Goal: Task Accomplishment & Management: Manage account settings

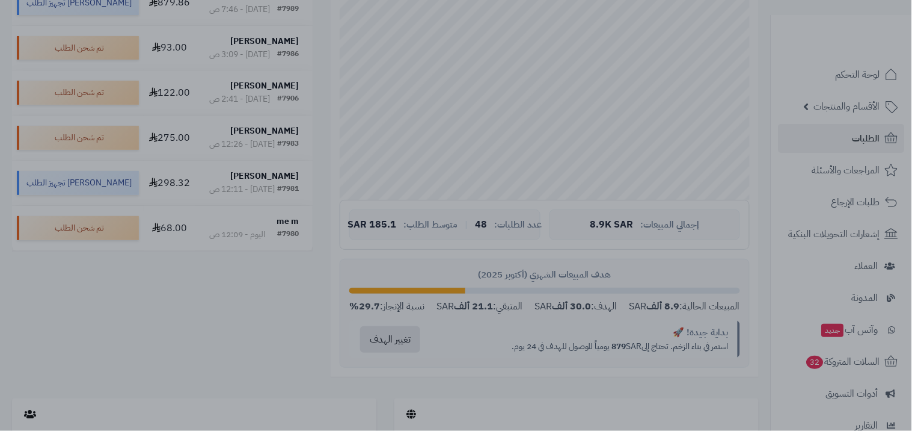
click at [704, 45] on div at bounding box center [456, 215] width 912 height 431
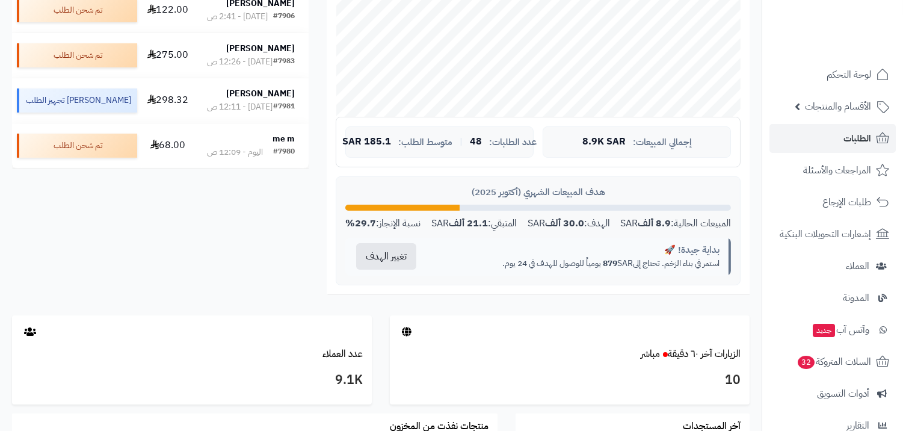
scroll to position [133, 0]
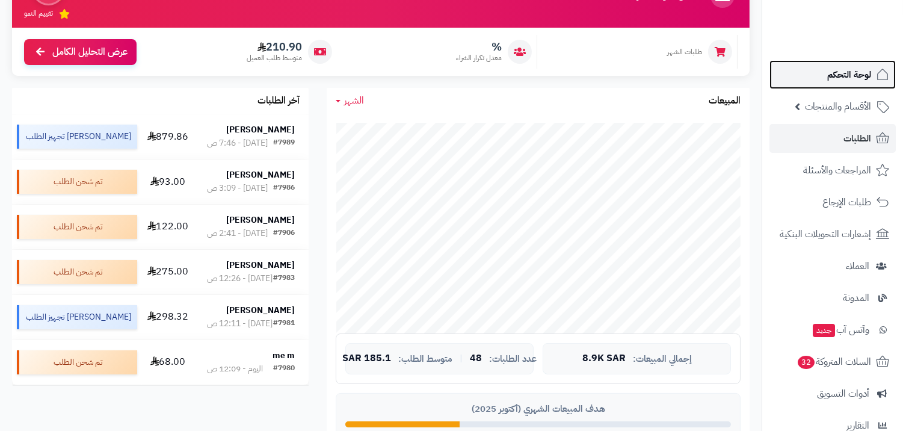
click at [861, 69] on span "لوحة التحكم" at bounding box center [849, 74] width 44 height 17
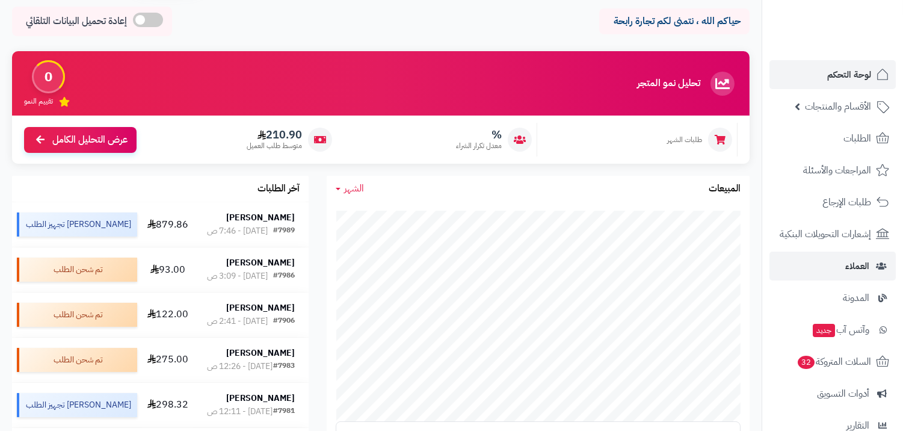
scroll to position [200, 0]
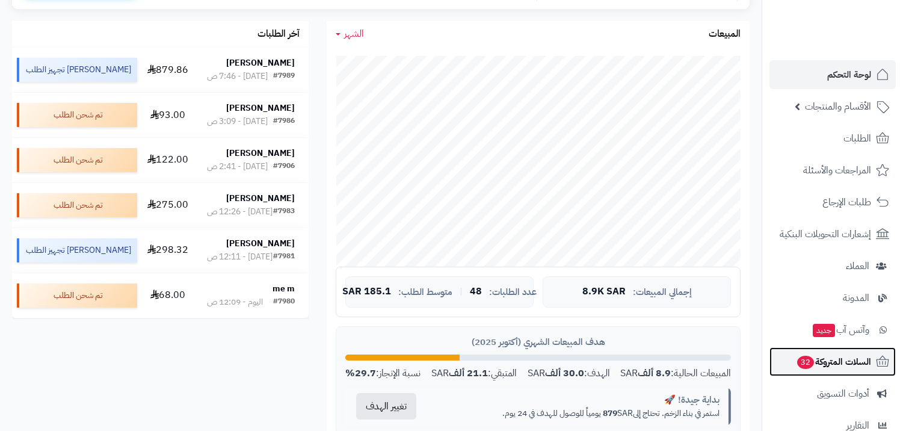
click at [836, 357] on span "السلات المتروكة 32" at bounding box center [833, 361] width 75 height 17
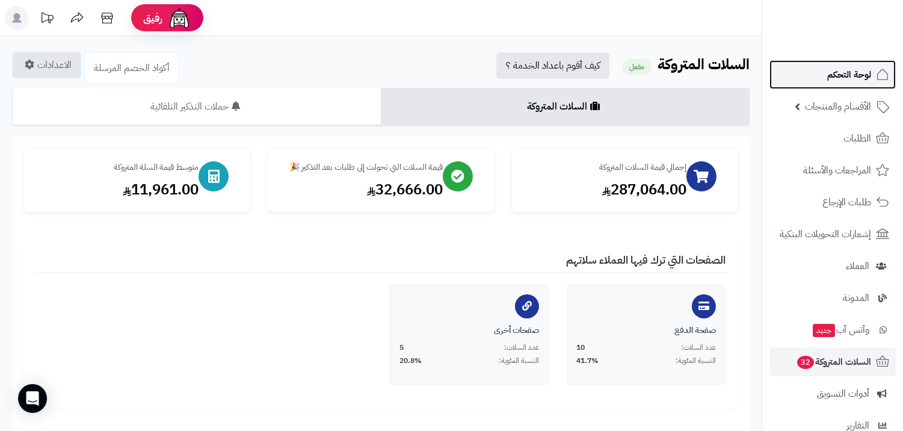
click at [833, 82] on span "لوحة التحكم" at bounding box center [849, 74] width 44 height 17
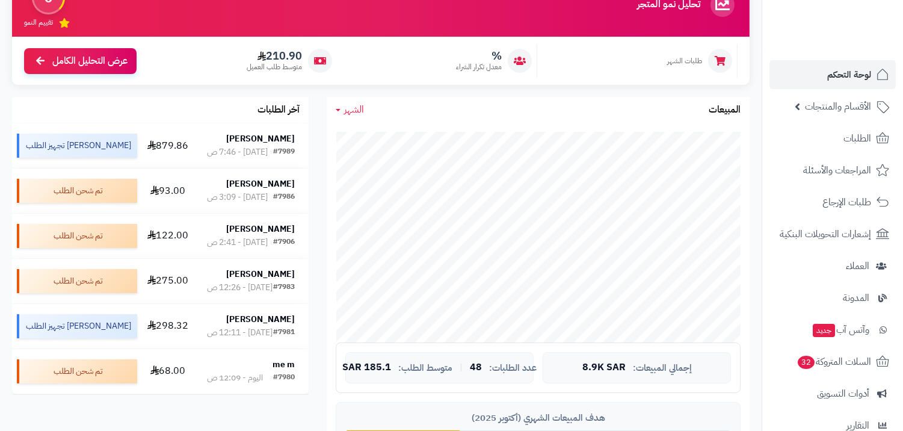
scroll to position [133, 0]
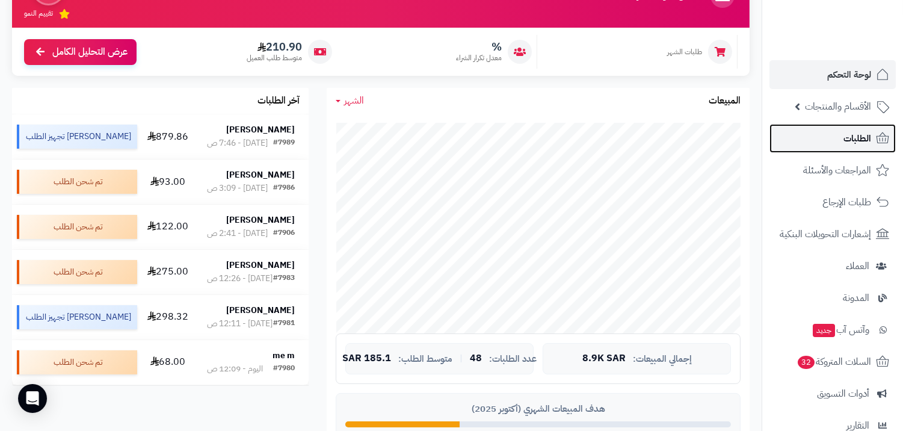
click at [876, 147] on link "الطلبات" at bounding box center [832, 138] width 126 height 29
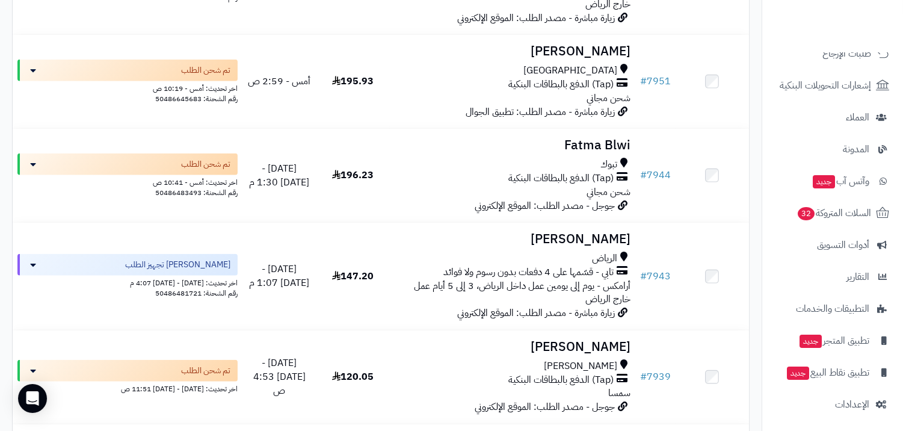
scroll to position [151, 0]
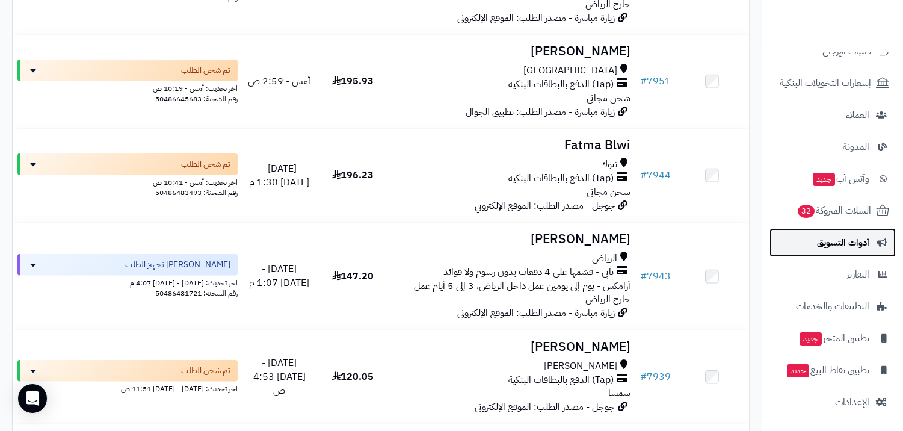
click at [854, 244] on span "أدوات التسويق" at bounding box center [843, 242] width 52 height 17
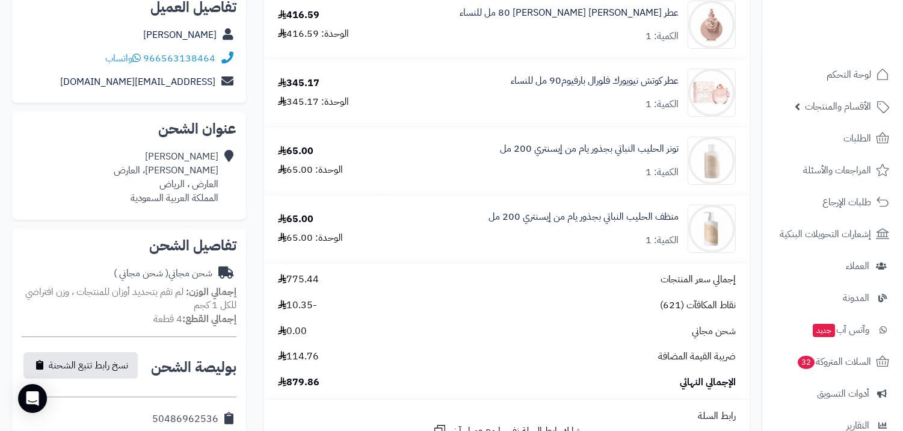
scroll to position [200, 0]
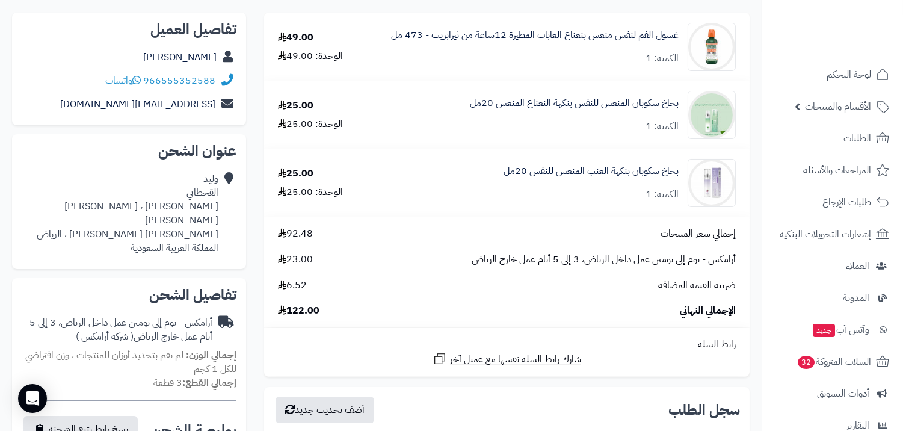
scroll to position [67, 0]
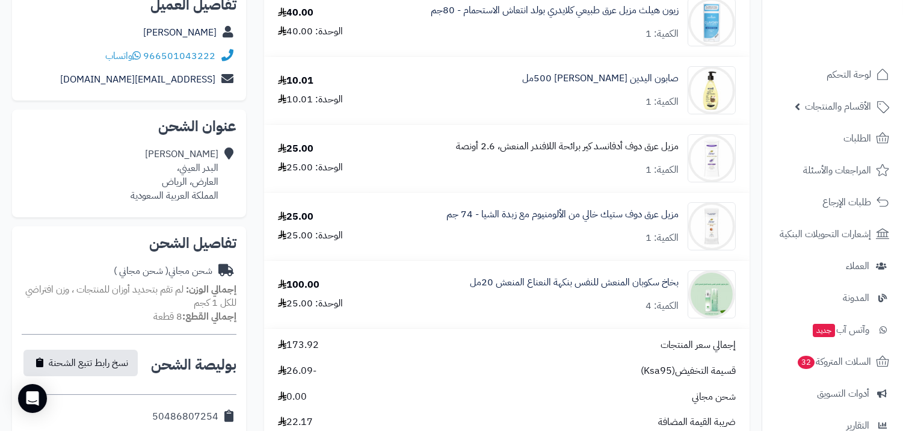
scroll to position [133, 0]
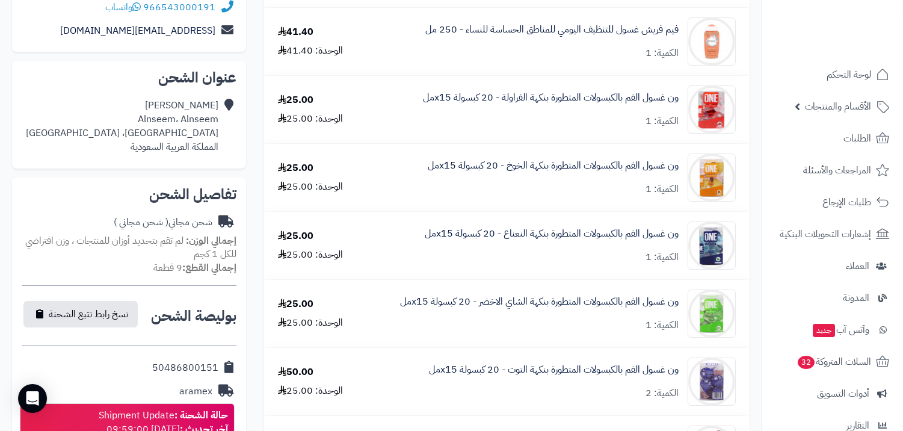
scroll to position [200, 0]
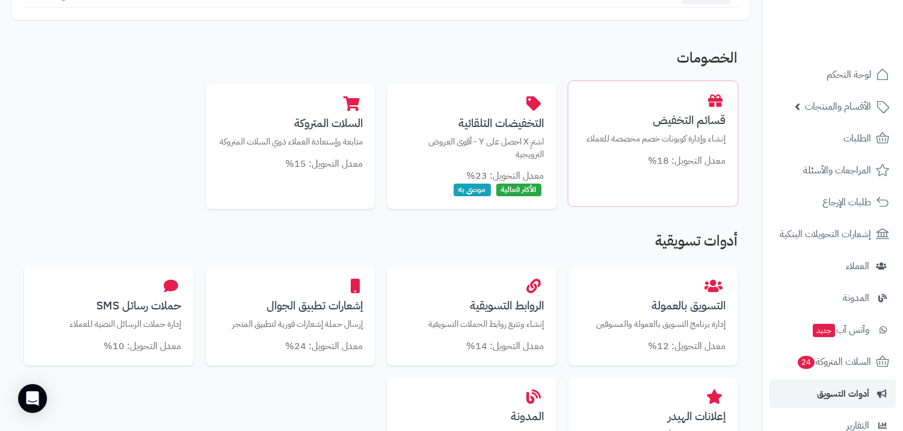
scroll to position [200, 0]
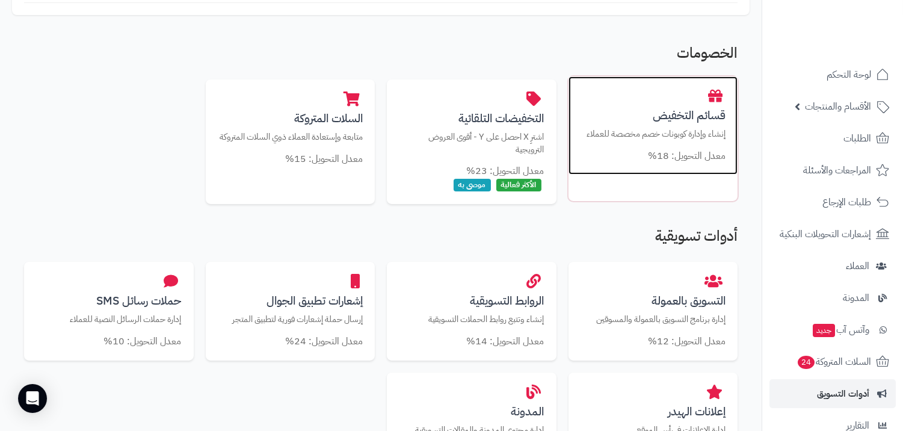
click at [675, 153] on small "معدل التحويل: 18%" at bounding box center [687, 156] width 78 height 14
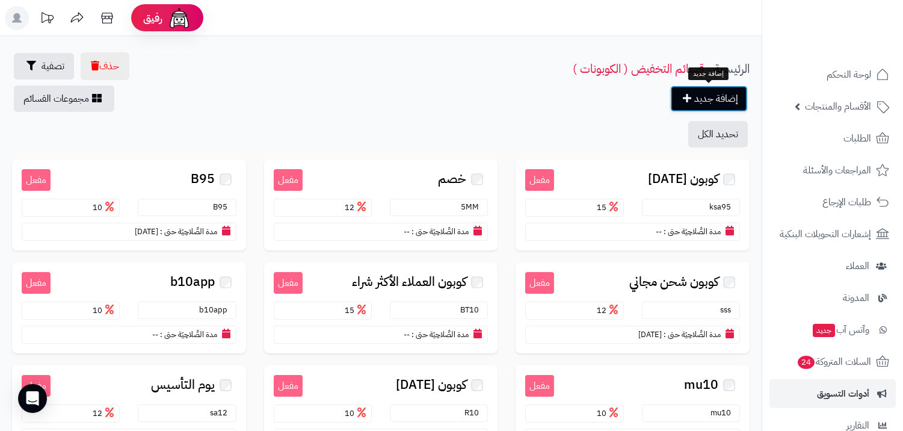
click at [713, 91] on link "إضافة جديد" at bounding box center [709, 98] width 78 height 26
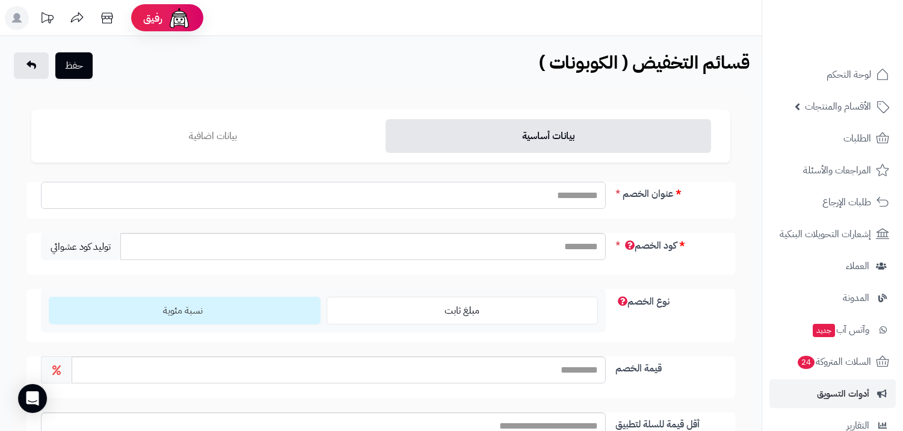
click at [551, 193] on input "عنوان الخصم" at bounding box center [323, 195] width 565 height 27
type input "*"
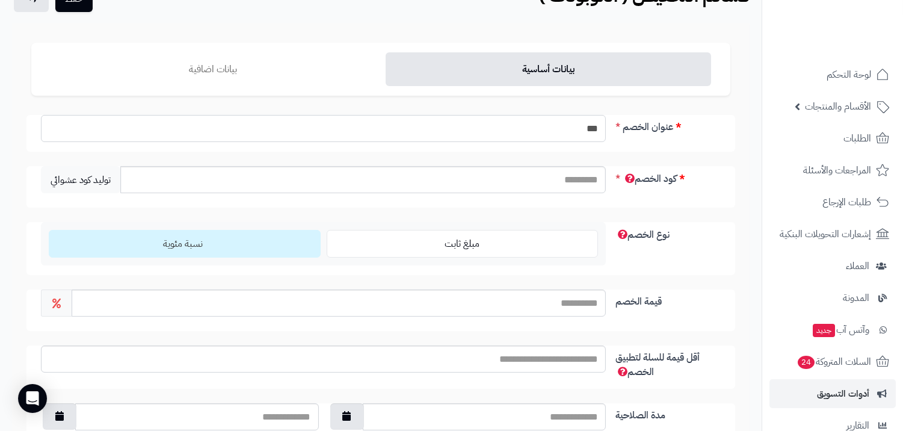
type input "***"
click at [560, 179] on input "كود الخصم" at bounding box center [362, 179] width 485 height 27
drag, startPoint x: 559, startPoint y: 123, endPoint x: 601, endPoint y: 124, distance: 42.1
click at [601, 124] on input "***" at bounding box center [323, 128] width 565 height 27
click at [552, 186] on input "كود الخصم" at bounding box center [362, 179] width 485 height 27
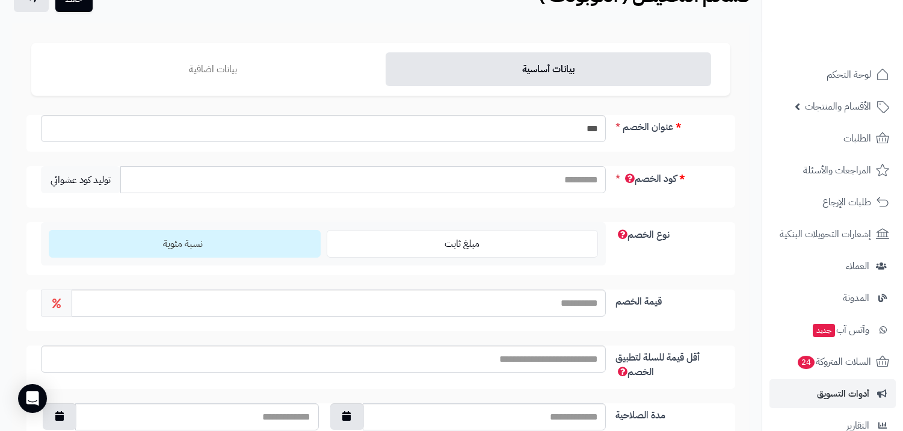
paste input "***"
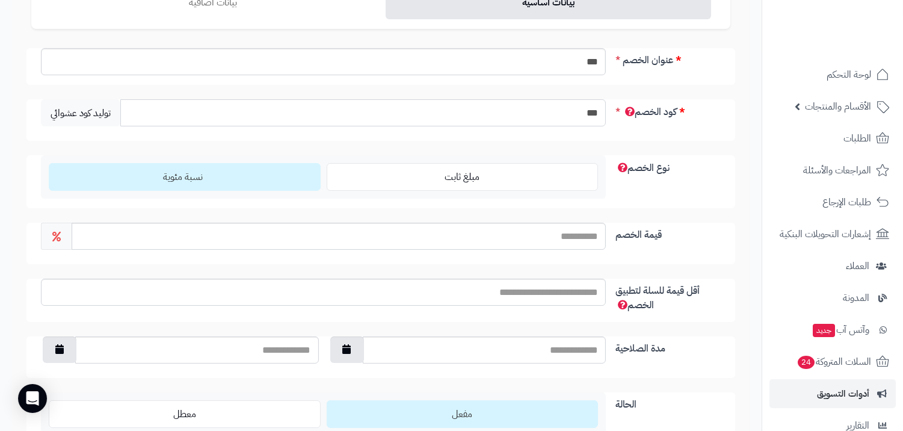
type input "***"
drag, startPoint x: 575, startPoint y: 58, endPoint x: 603, endPoint y: 58, distance: 28.3
click at [603, 58] on input "***" at bounding box center [323, 61] width 565 height 27
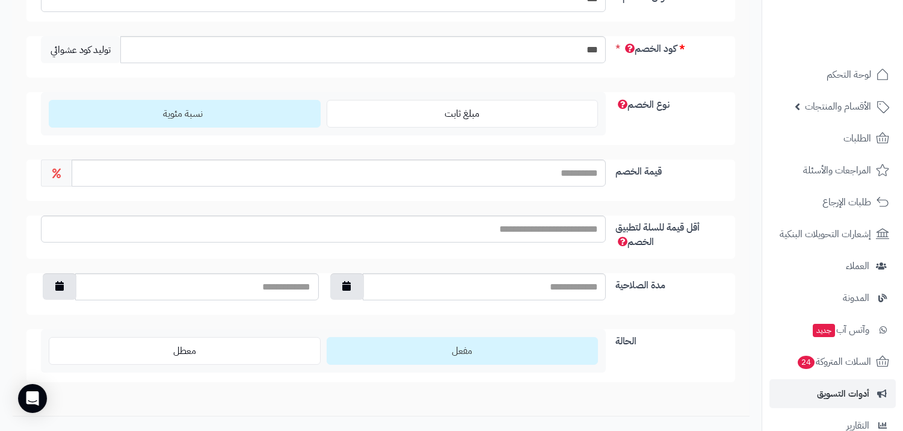
scroll to position [200, 0]
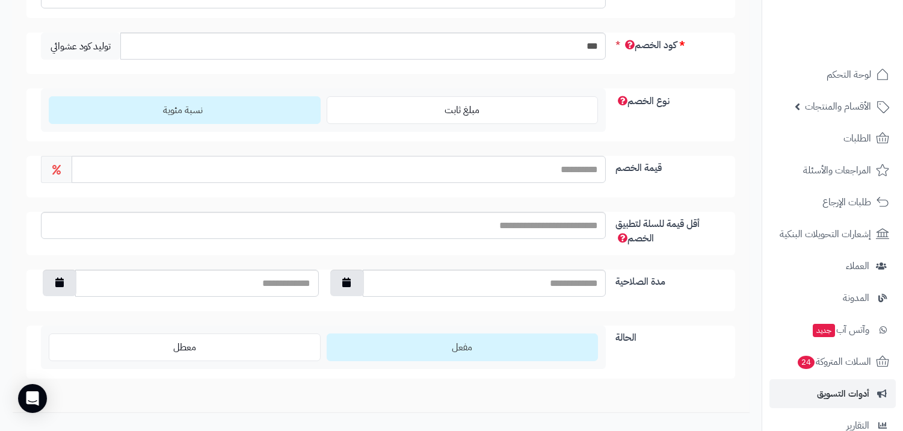
click at [464, 162] on input "قيمة الخصم" at bounding box center [339, 169] width 534 height 27
type input "**"
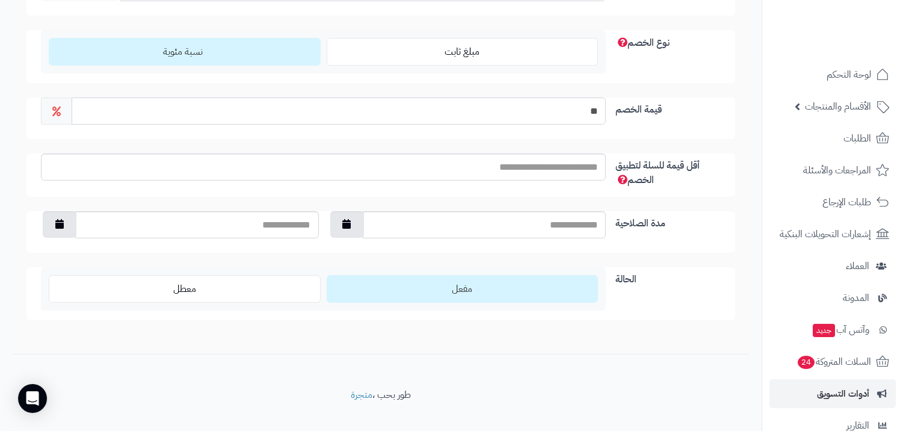
scroll to position [267, 0]
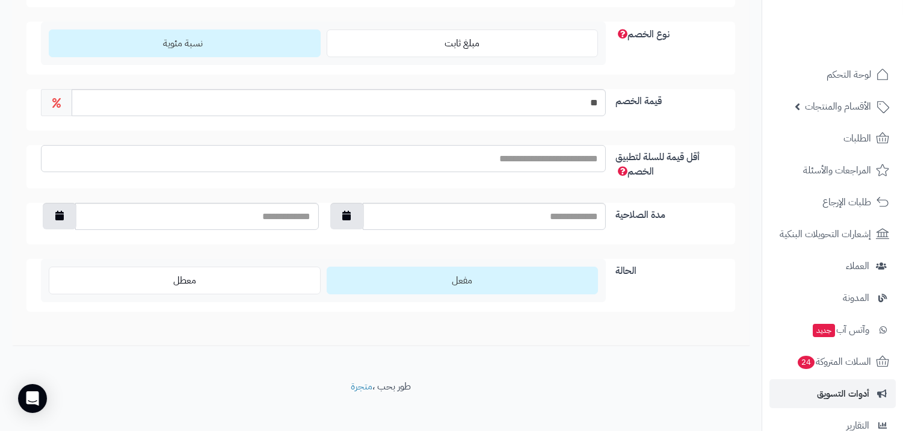
click at [512, 161] on input "أقل قيمة للسلة لتطبيق الخصم" at bounding box center [323, 158] width 565 height 27
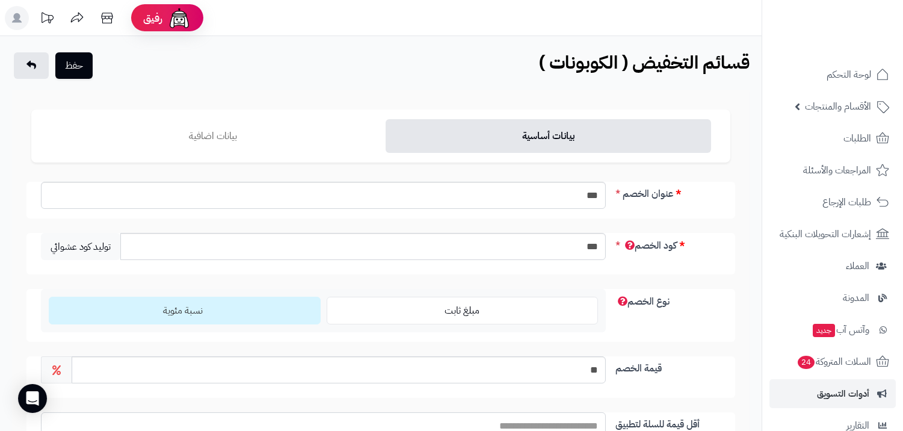
scroll to position [274, 0]
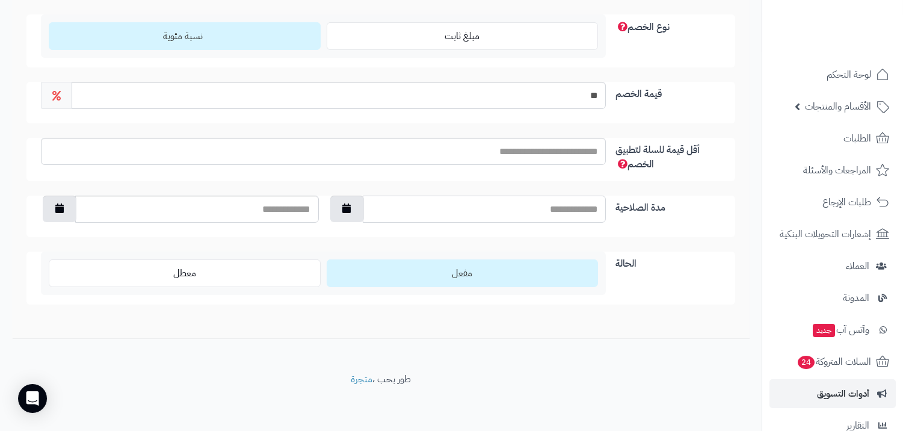
click at [528, 209] on input "مدة الصلاحية" at bounding box center [485, 208] width 244 height 27
click at [522, 150] on input "أقل قيمة للسلة لتطبيق الخصم" at bounding box center [323, 151] width 565 height 27
click at [684, 180] on div "عنوان الخصم *** كود الخصم *** توليد كود عشوائي نوع الخصم مبلغ ثابت نسبة مئوية ق…" at bounding box center [380, 105] width 699 height 397
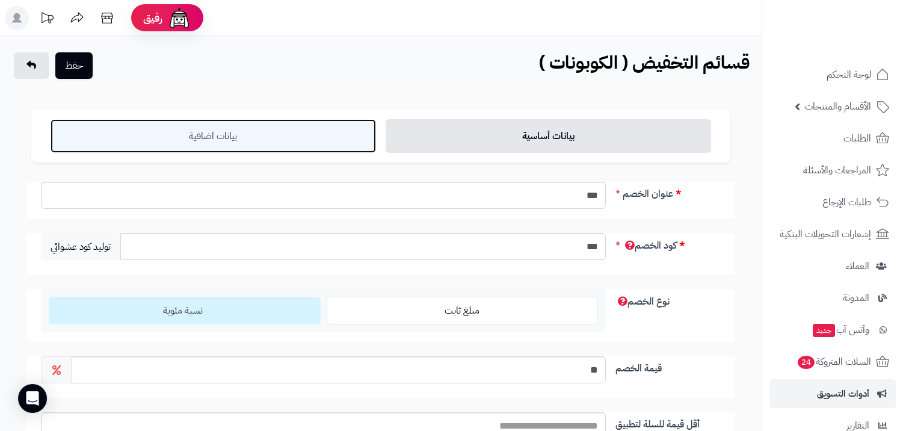
click at [212, 138] on link "بيانات اضافية" at bounding box center [213, 136] width 325 height 34
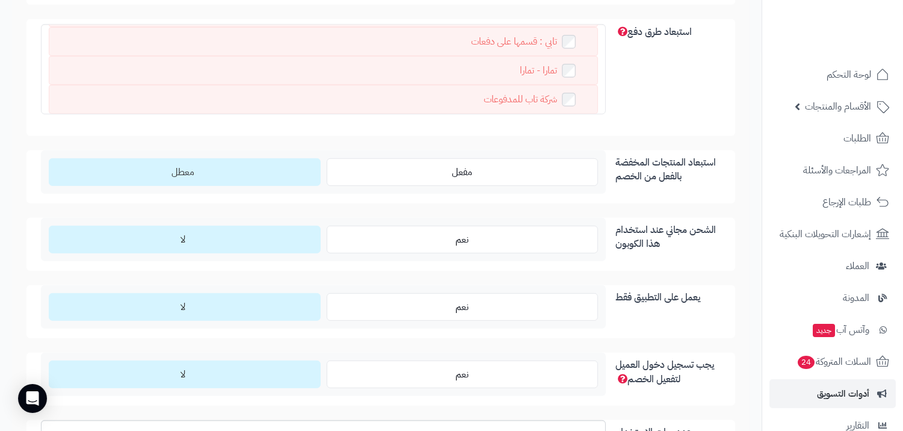
scroll to position [1069, 0]
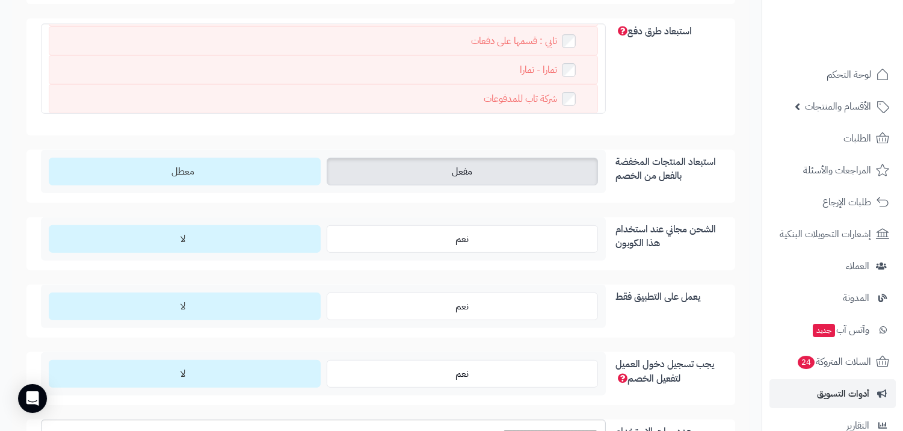
click at [500, 170] on label "مفعل" at bounding box center [462, 172] width 271 height 28
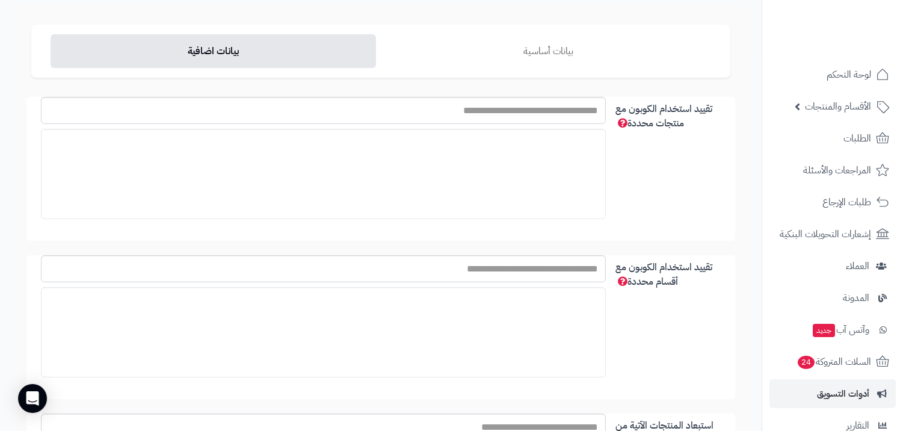
scroll to position [0, 0]
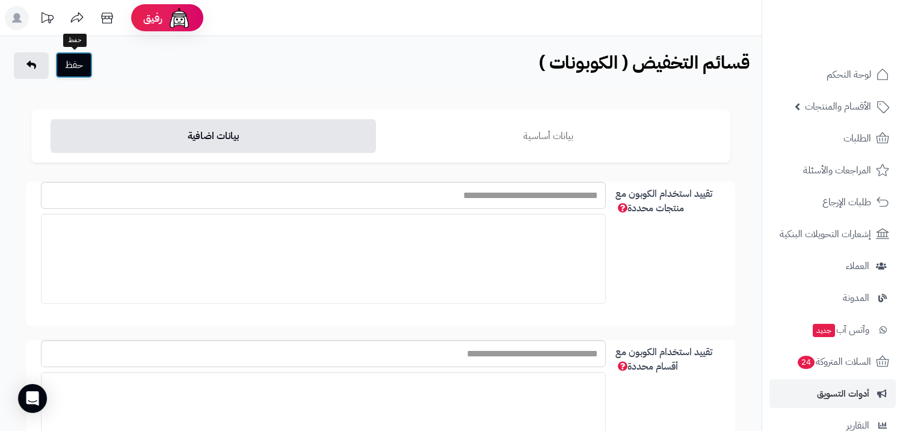
click at [75, 69] on button "حفظ" at bounding box center [73, 65] width 37 height 26
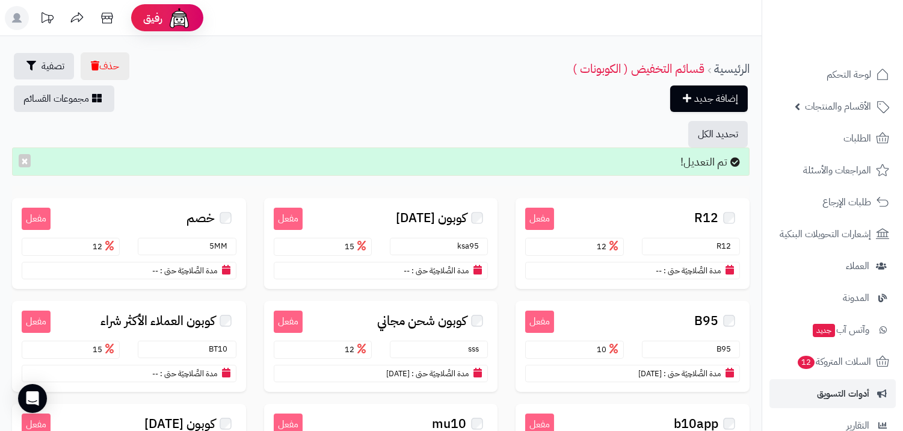
drag, startPoint x: 547, startPoint y: 68, endPoint x: 520, endPoint y: 59, distance: 29.1
click at [520, 59] on div "حذف تصفية الرئيسية قسائم التخفيض ( الكوبونات ) إضافة جديد مجموعات القسائم" at bounding box center [380, 82] width 761 height 60
click at [549, 63] on div "حذف تصفية الرئيسية قسائم التخفيض ( الكوبونات ) إضافة جديد مجموعات القسائم" at bounding box center [380, 82] width 761 height 60
drag, startPoint x: 548, startPoint y: 63, endPoint x: 565, endPoint y: 73, distance: 19.7
click at [565, 73] on div "حذف تصفية الرئيسية قسائم التخفيض ( الكوبونات ) إضافة جديد مجموعات القسائم" at bounding box center [380, 82] width 761 height 60
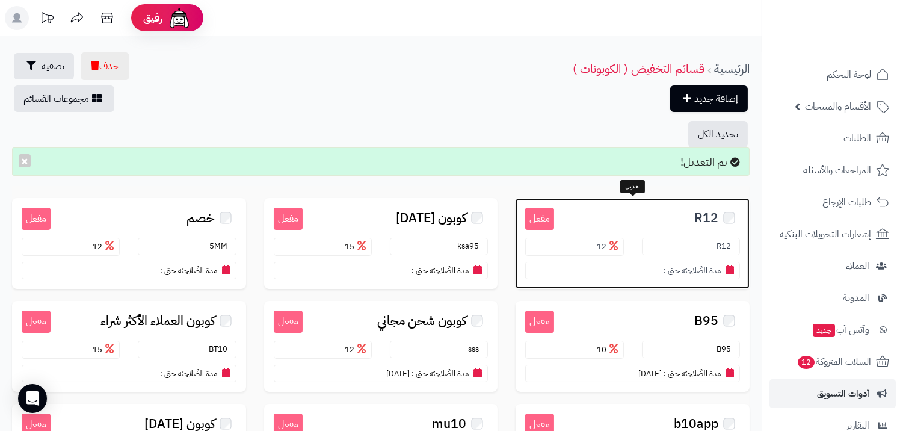
click at [711, 215] on span "R12" at bounding box center [706, 218] width 24 height 14
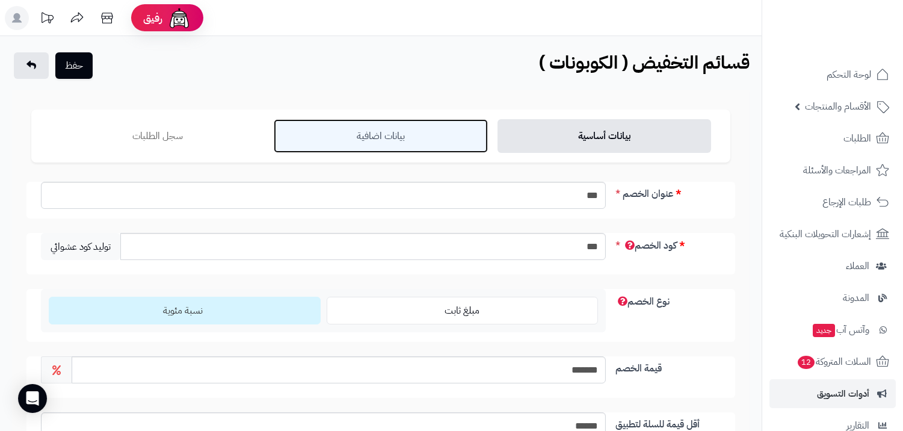
click at [399, 126] on link "بيانات اضافية" at bounding box center [380, 136] width 213 height 34
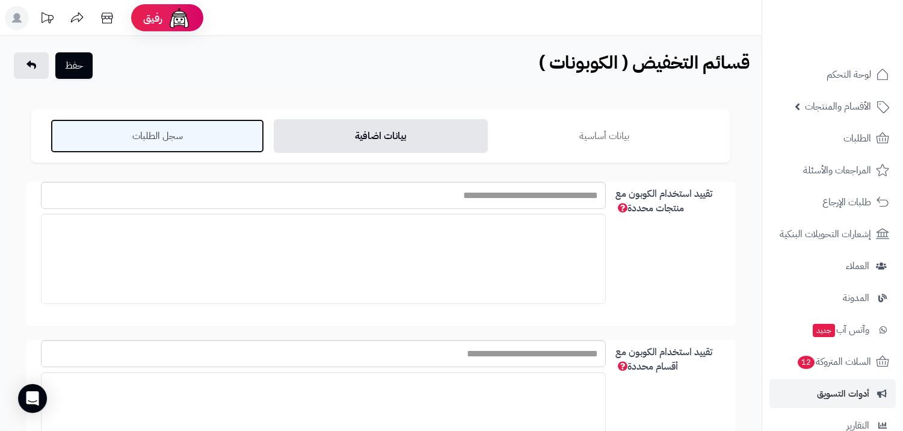
click at [149, 137] on link "سجل الطلبات" at bounding box center [157, 136] width 213 height 34
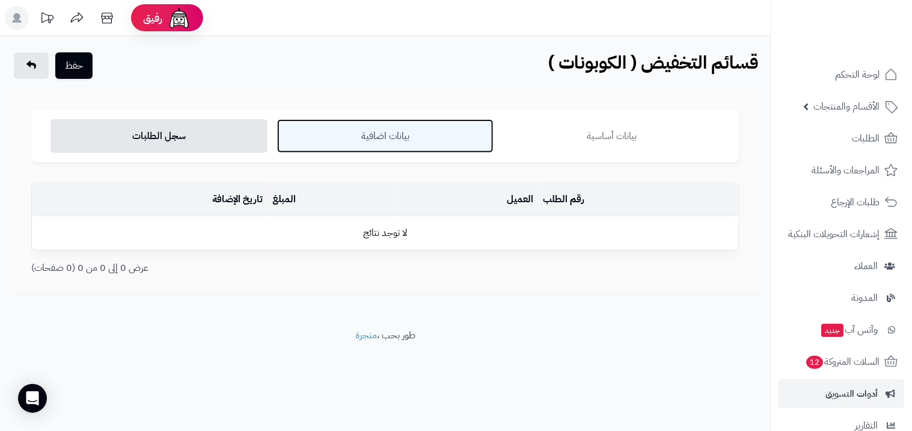
click at [384, 133] on link "بيانات اضافية" at bounding box center [385, 136] width 217 height 34
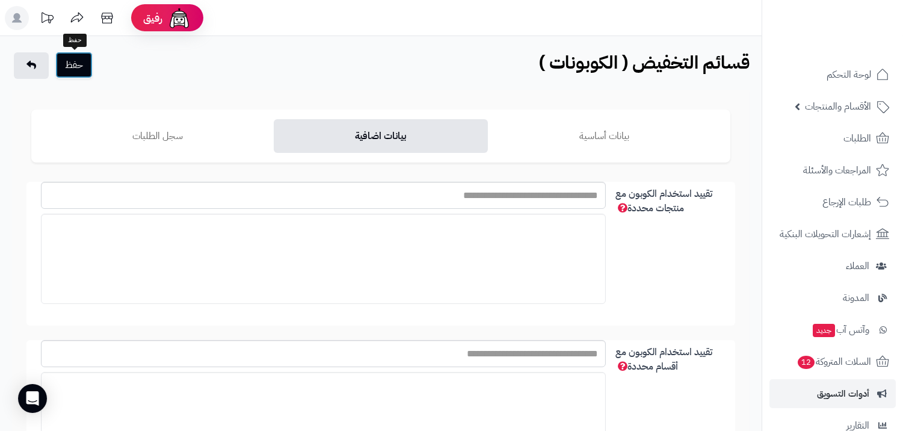
click at [65, 60] on button "حفظ" at bounding box center [73, 65] width 37 height 26
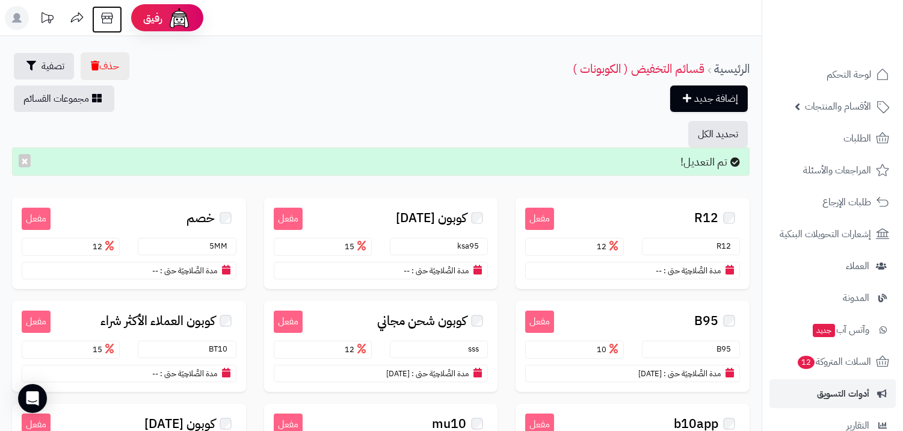
click at [102, 16] on icon at bounding box center [106, 18] width 11 height 11
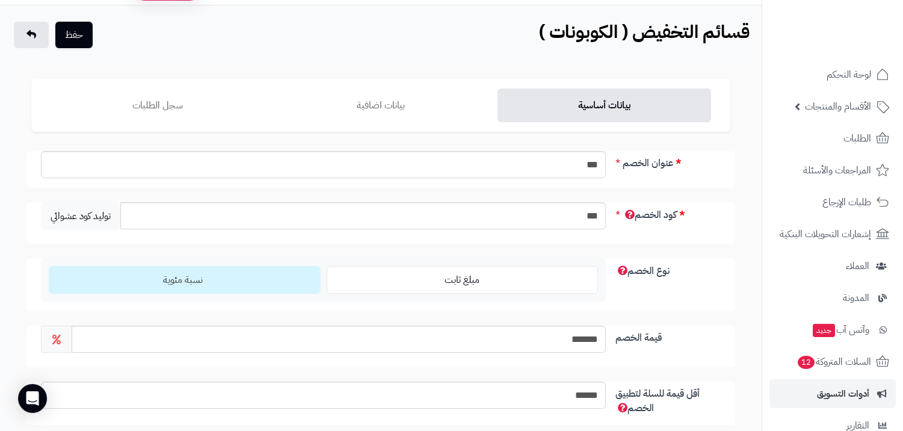
scroll to position [7, 0]
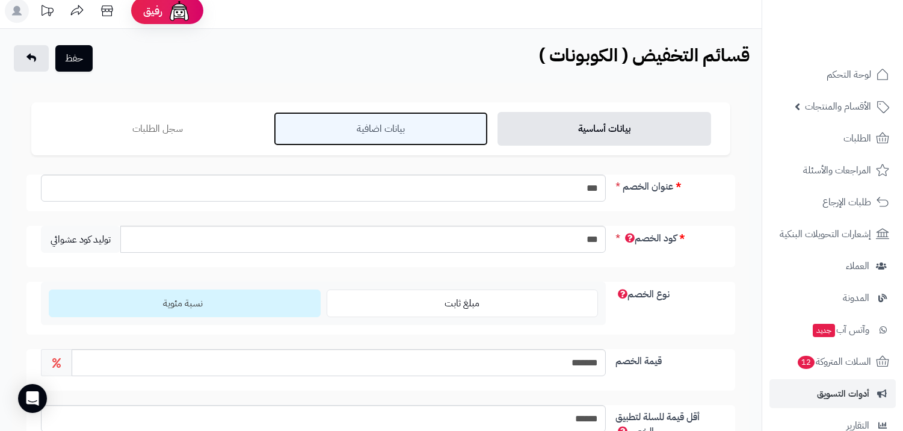
click at [339, 124] on link "بيانات اضافية" at bounding box center [380, 129] width 213 height 34
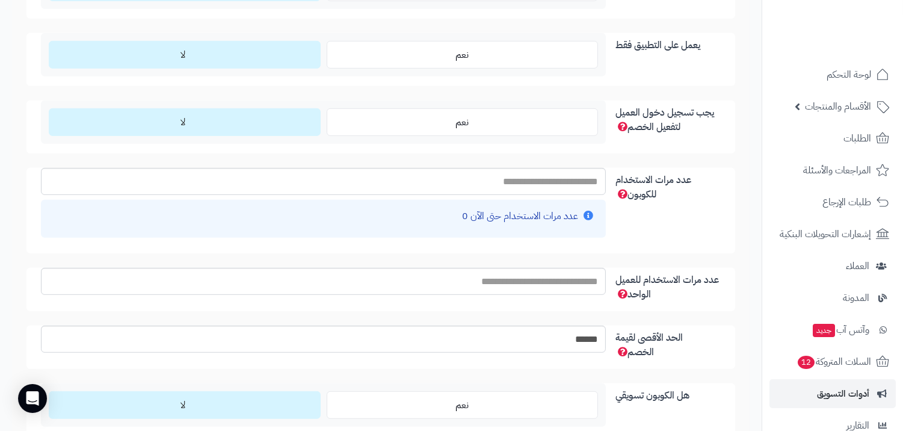
scroll to position [1343, 0]
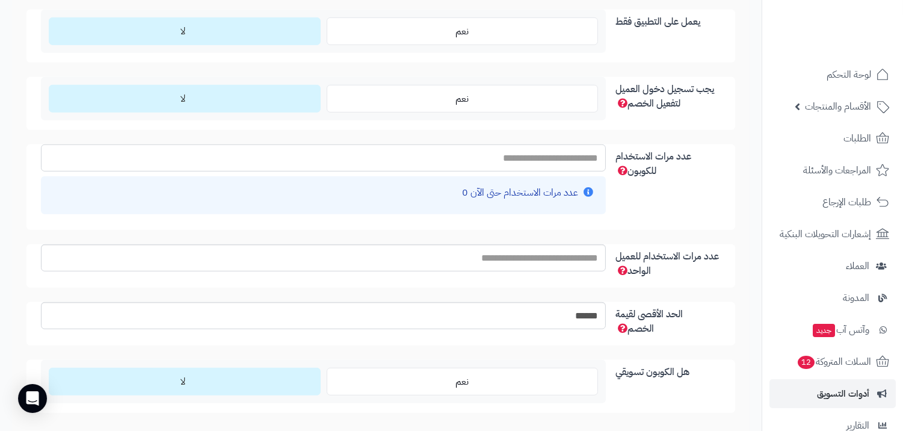
click at [497, 153] on input "عدد مرات الاستخدام للكوبون" at bounding box center [323, 157] width 565 height 27
click at [676, 205] on div "عدد مرات الاستخدام للكوبون عدد مرات الاستخدام حتى الآن 0" at bounding box center [380, 186] width 708 height 85
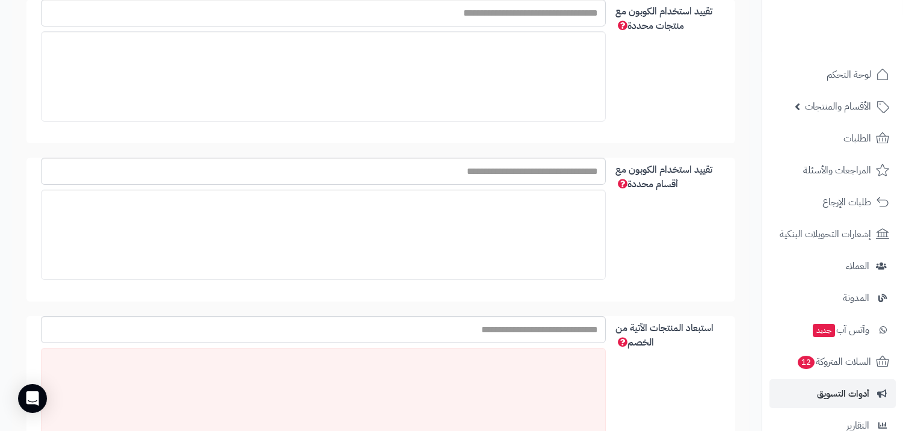
scroll to position [0, 0]
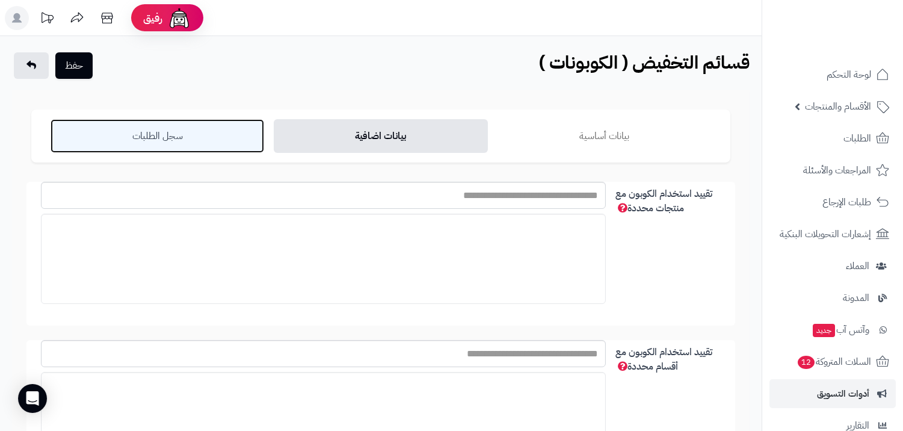
click at [176, 134] on link "سجل الطلبات" at bounding box center [157, 136] width 213 height 34
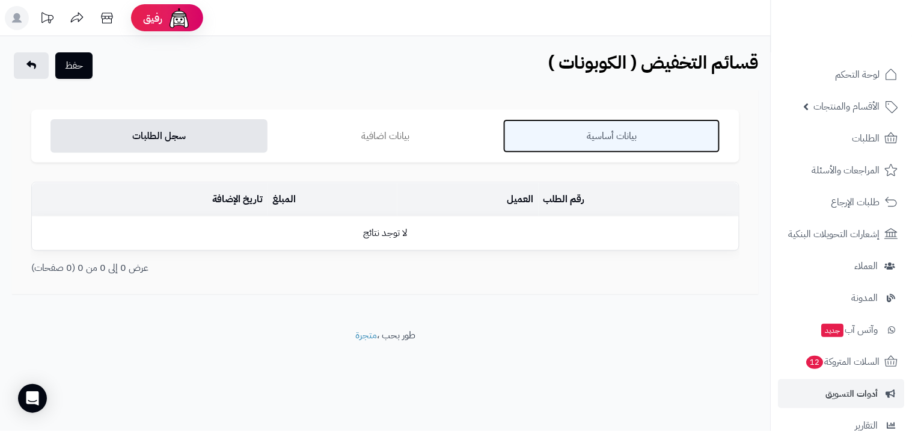
click at [639, 121] on link "بيانات أساسية" at bounding box center [611, 136] width 217 height 34
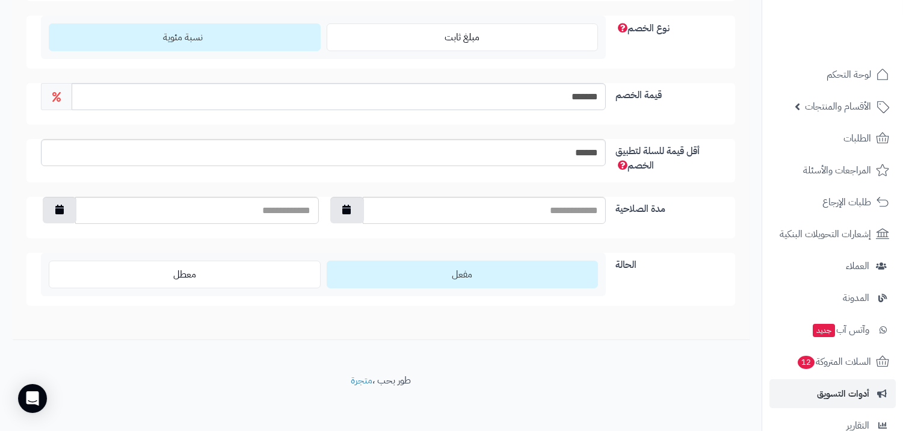
scroll to position [274, 0]
click at [464, 209] on input "مدة الصلاحية" at bounding box center [485, 208] width 244 height 27
click at [353, 207] on button "button" at bounding box center [347, 208] width 34 height 26
type input "**********"
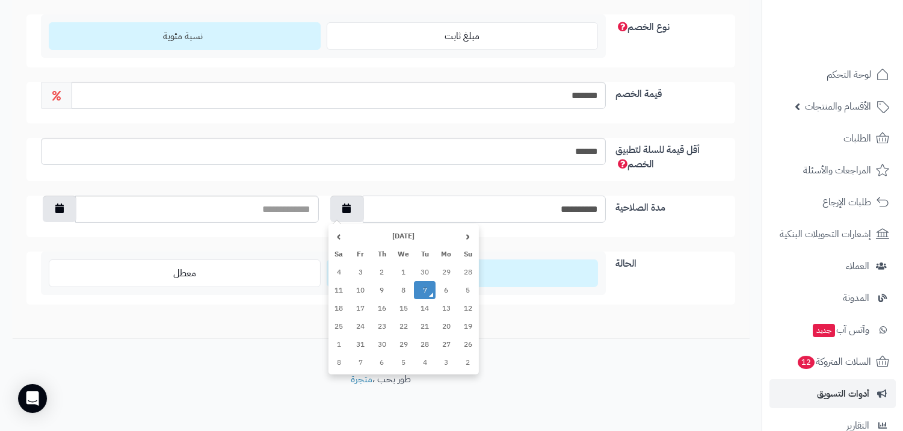
click at [423, 291] on td "7" at bounding box center [425, 290] width 22 height 18
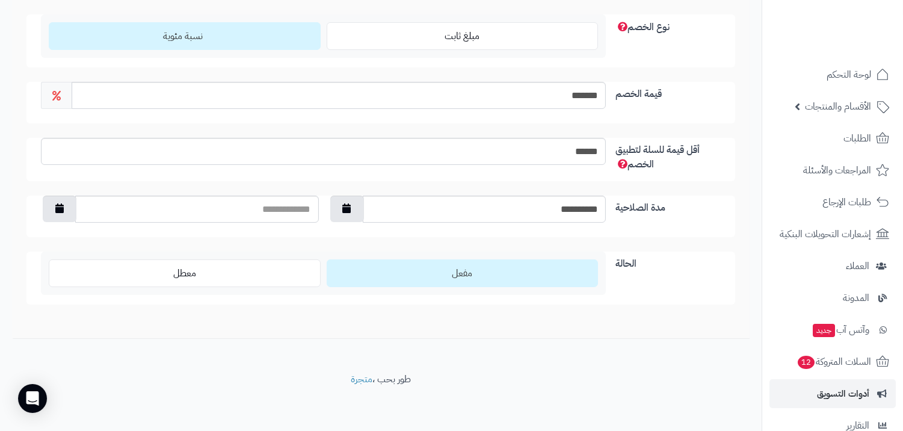
click at [575, 356] on div "**********" at bounding box center [380, 67] width 761 height 610
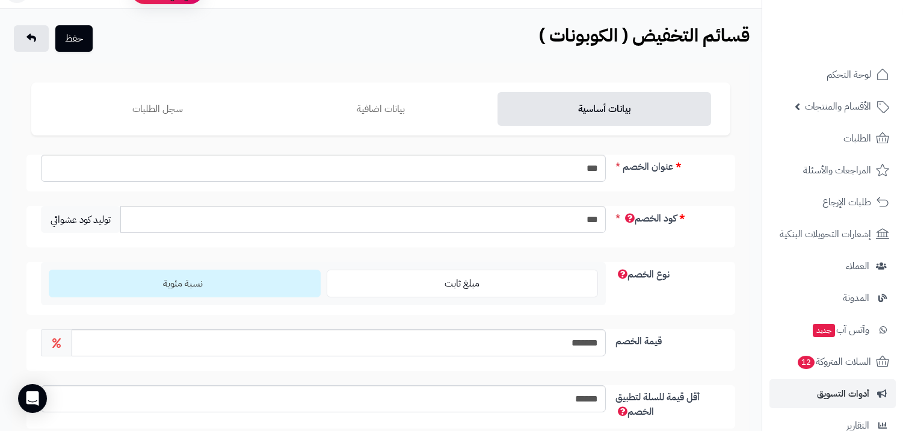
scroll to position [0, 0]
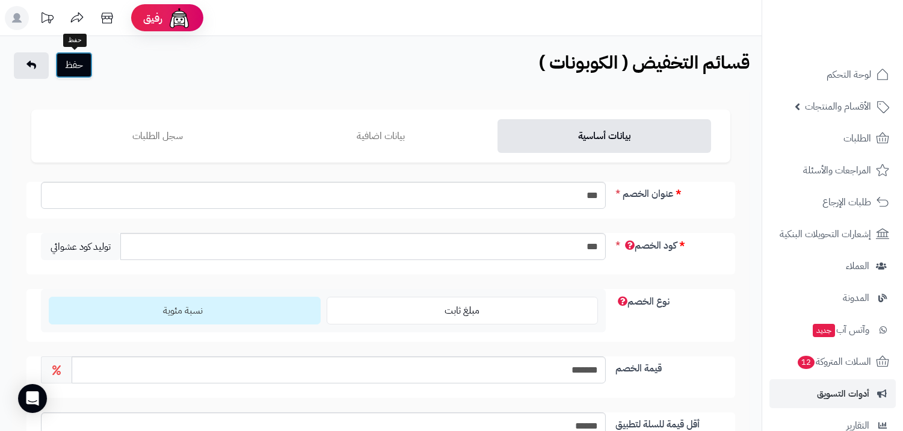
click at [76, 76] on button "حفظ" at bounding box center [73, 65] width 37 height 26
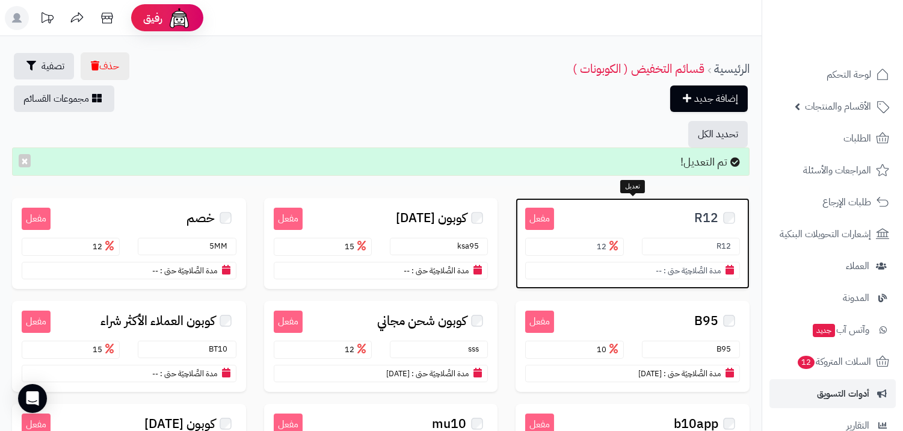
click at [698, 215] on span "R12" at bounding box center [706, 218] width 24 height 14
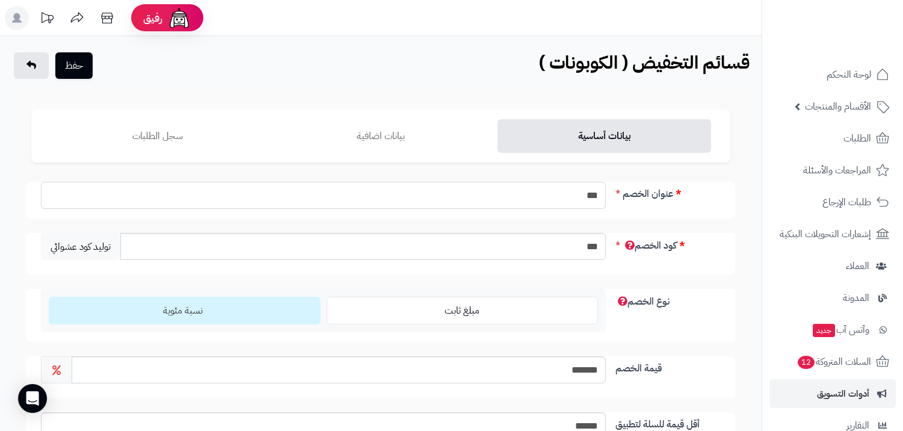
click at [587, 196] on input "***" at bounding box center [323, 195] width 565 height 27
type input "****"
click at [89, 61] on button "حفظ" at bounding box center [73, 65] width 37 height 26
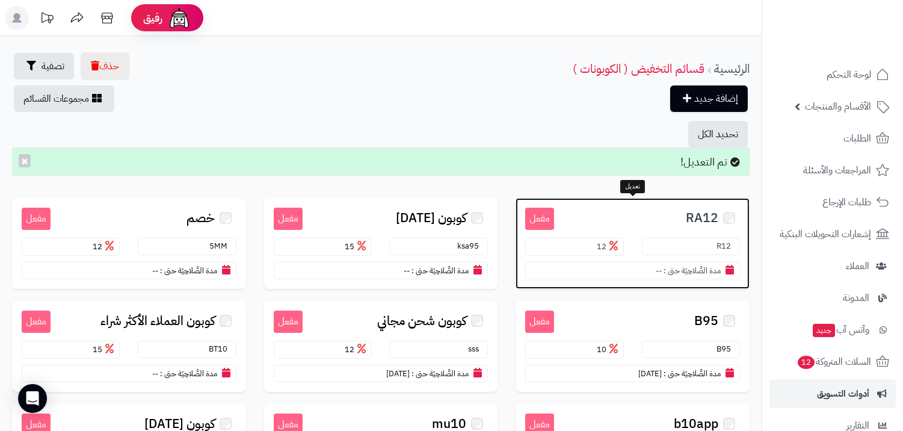
click at [705, 218] on span "RA12" at bounding box center [702, 218] width 32 height 14
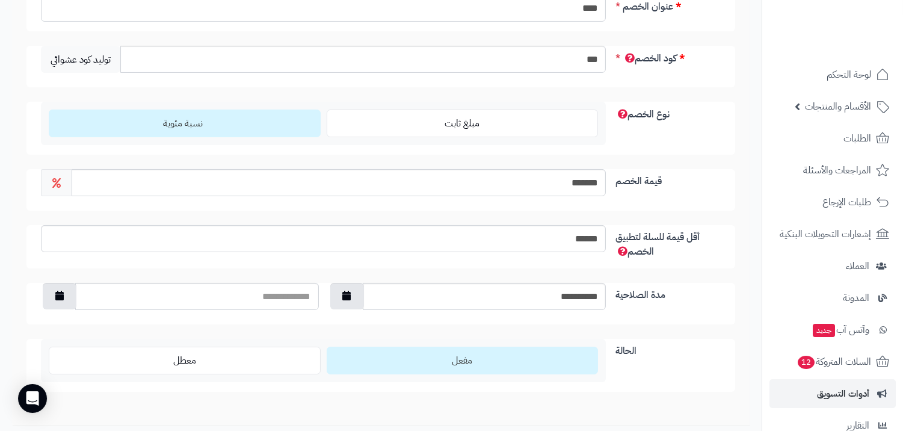
scroll to position [74, 0]
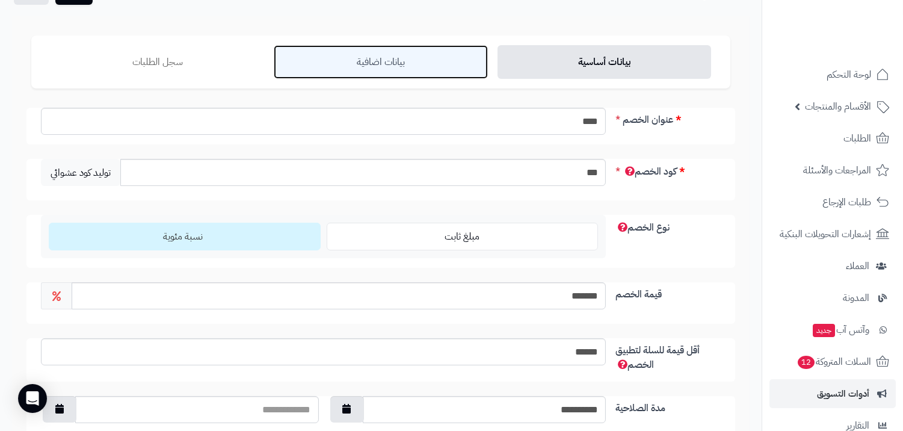
click at [394, 56] on link "بيانات اضافية" at bounding box center [380, 62] width 213 height 34
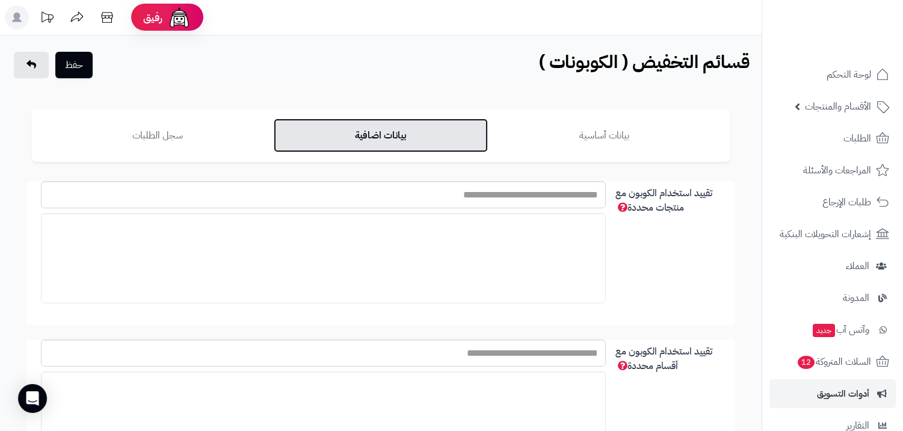
scroll to position [0, 0]
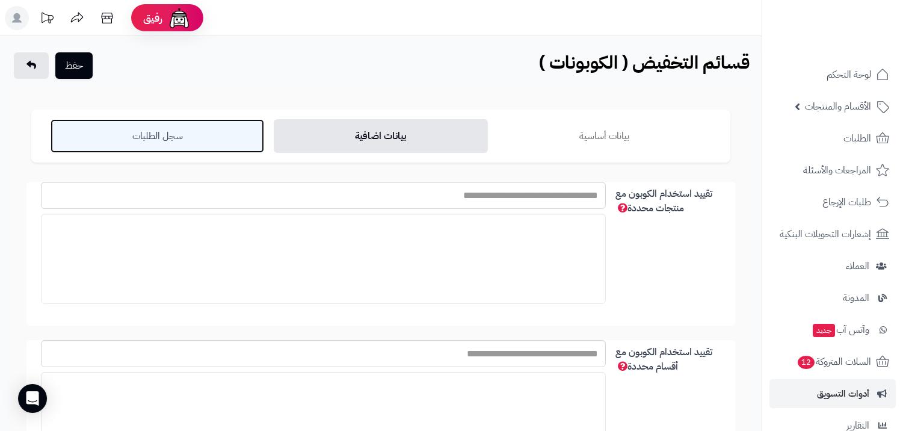
click at [171, 148] on link "سجل الطلبات" at bounding box center [157, 136] width 213 height 34
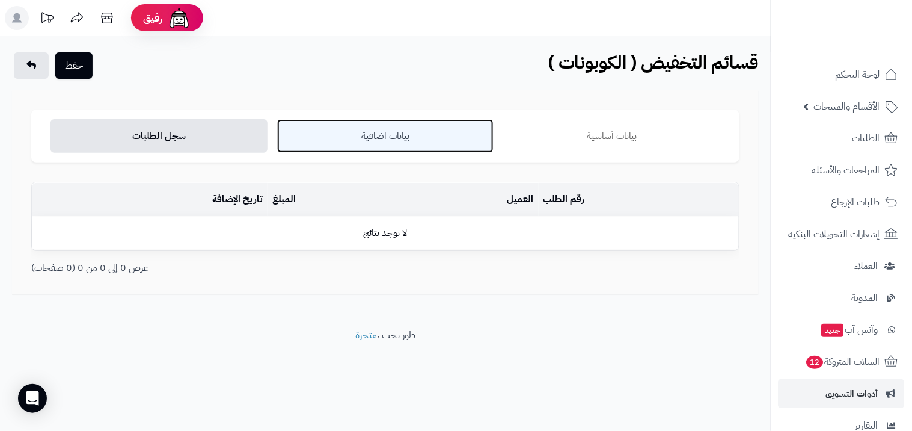
click at [357, 128] on link "بيانات اضافية" at bounding box center [385, 136] width 217 height 34
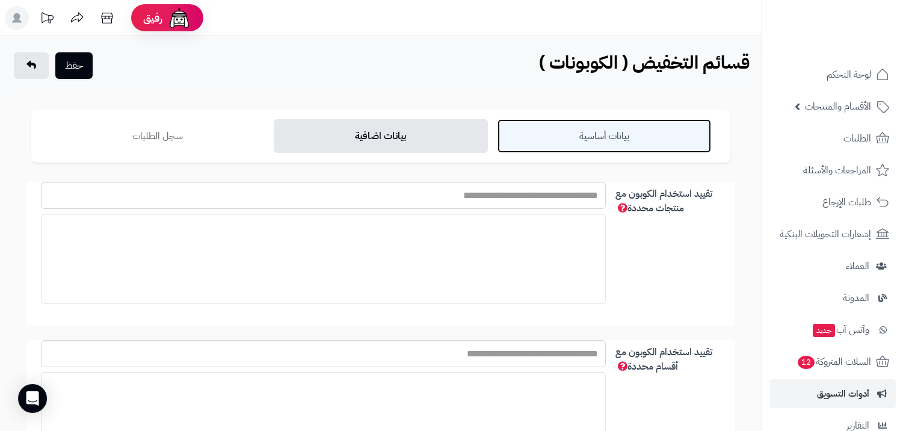
click at [560, 132] on link "بيانات أساسية" at bounding box center [603, 136] width 213 height 34
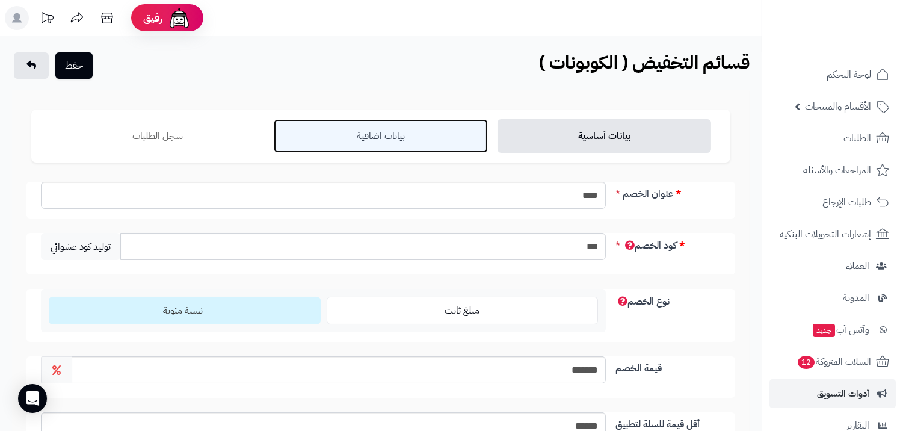
click at [418, 137] on link "بيانات اضافية" at bounding box center [380, 136] width 213 height 34
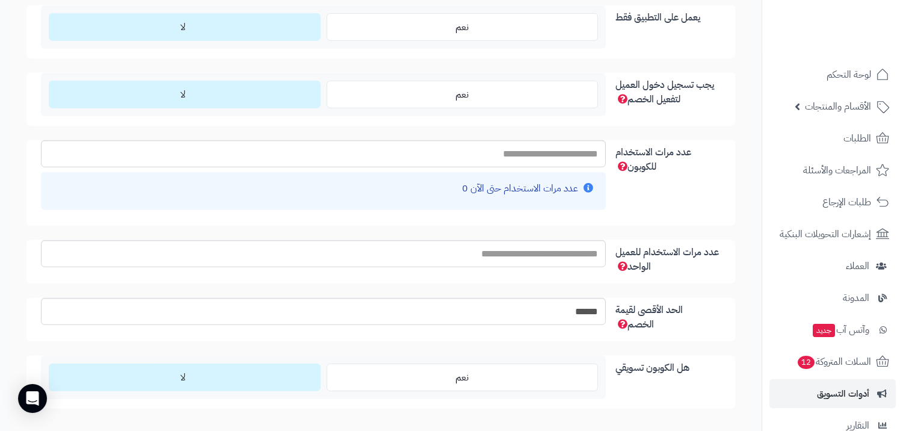
scroll to position [1403, 0]
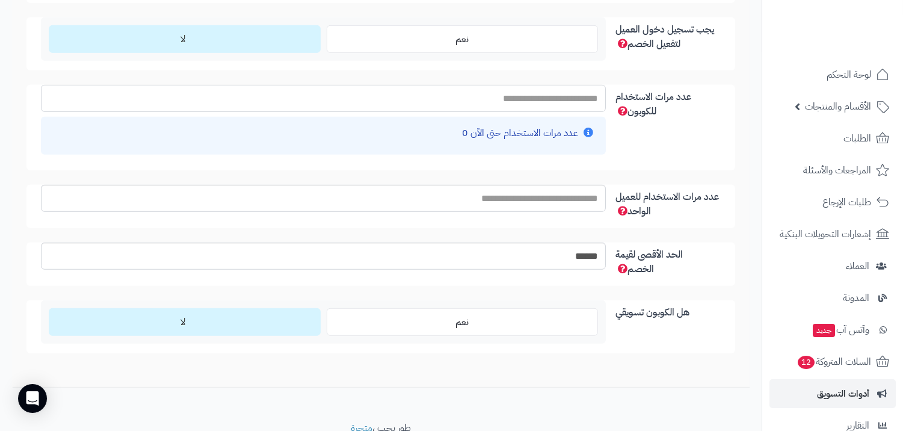
click at [538, 100] on input "عدد مرات الاستخدام للكوبون" at bounding box center [323, 98] width 565 height 27
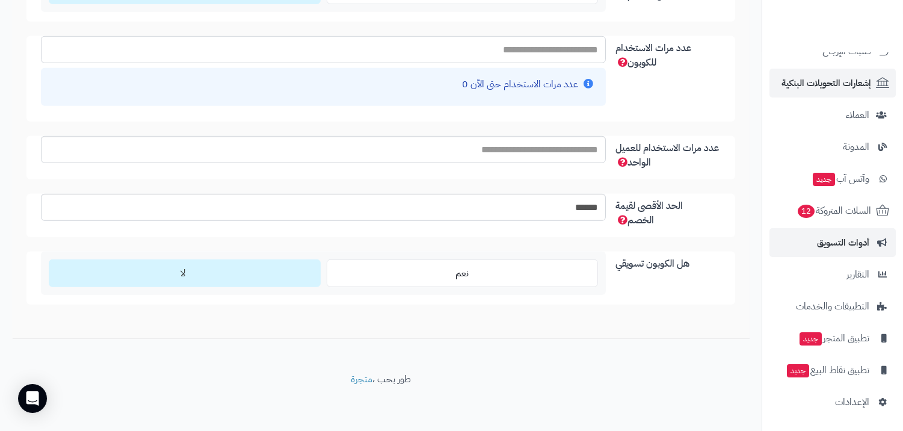
scroll to position [0, 0]
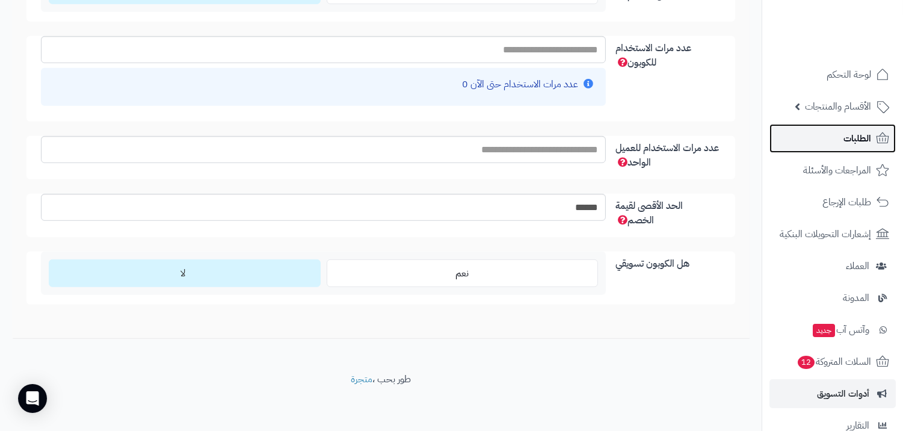
click at [831, 139] on link "الطلبات" at bounding box center [832, 138] width 126 height 29
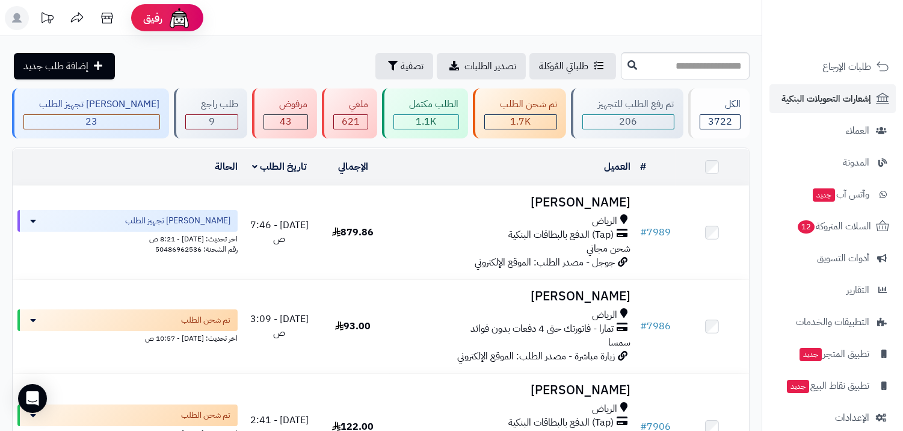
scroll to position [151, 0]
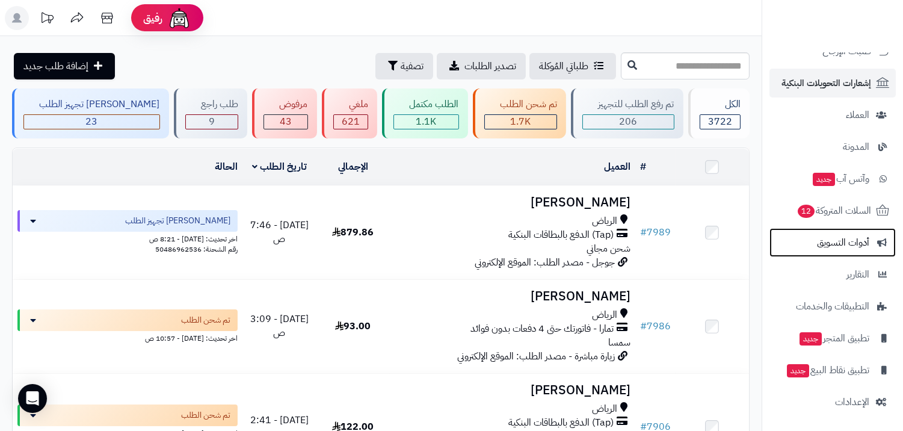
click at [833, 243] on span "أدوات التسويق" at bounding box center [843, 242] width 52 height 17
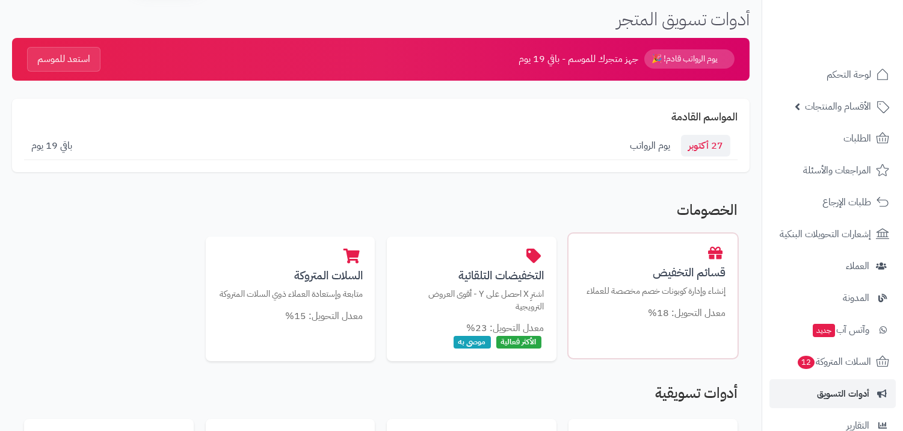
scroll to position [67, 0]
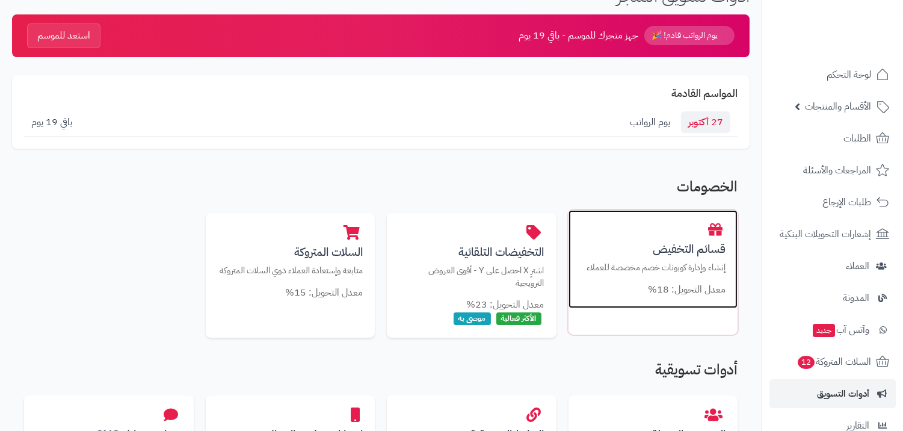
click at [672, 245] on h3 "قسائم التخفيض" at bounding box center [653, 248] width 146 height 13
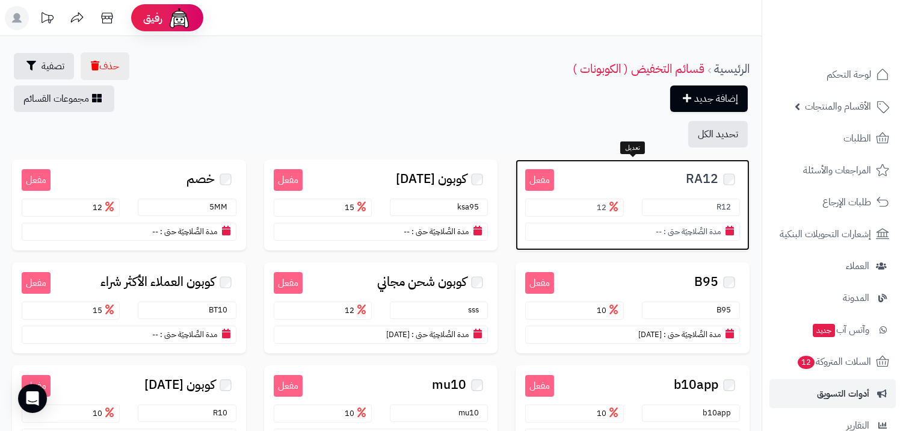
click at [672, 179] on h3 "RA12" at bounding box center [647, 178] width 186 height 18
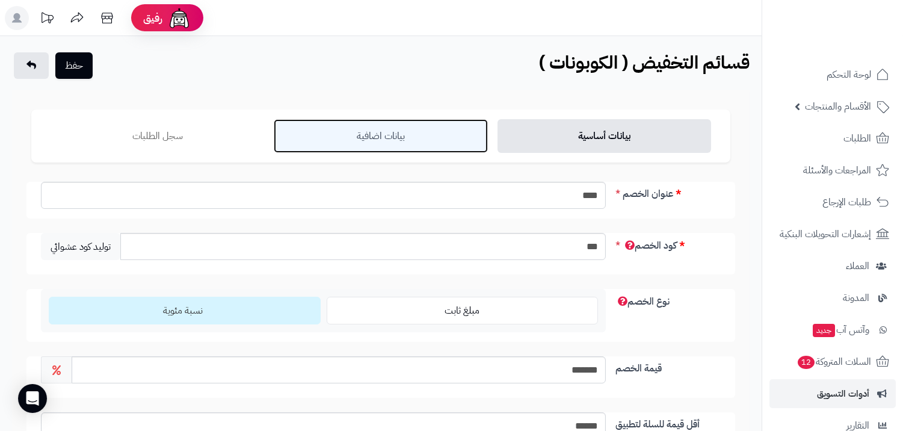
click at [413, 129] on link "بيانات اضافية" at bounding box center [380, 136] width 213 height 34
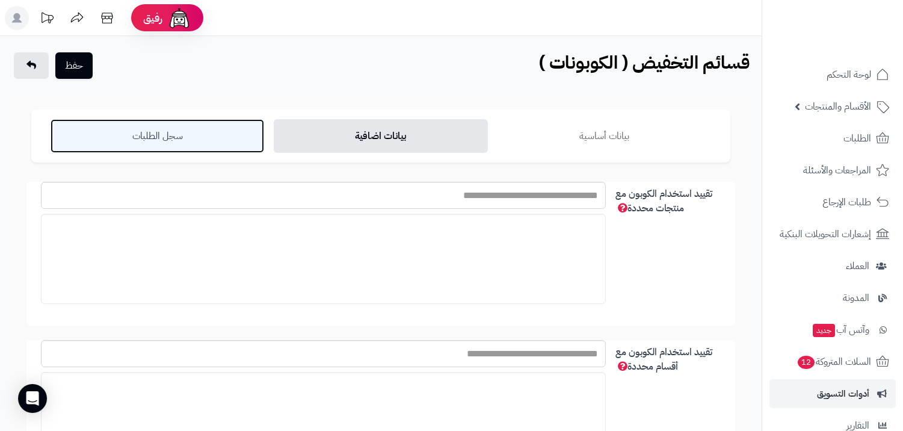
click at [206, 127] on link "سجل الطلبات" at bounding box center [157, 136] width 213 height 34
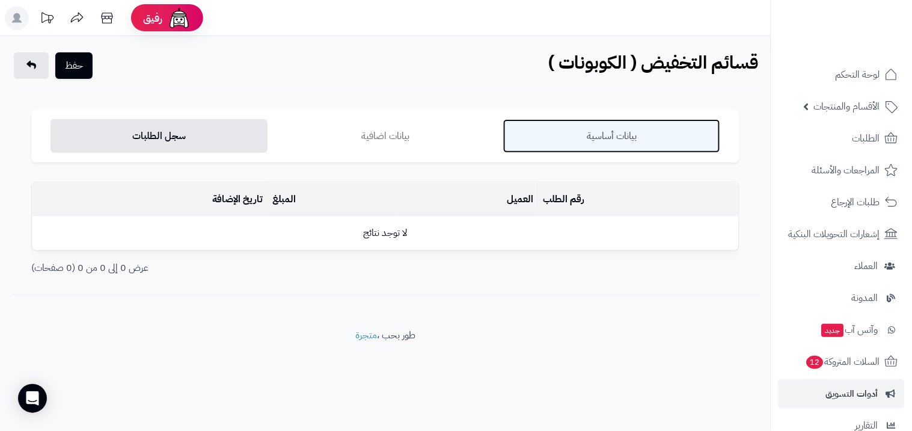
click at [627, 129] on link "بيانات أساسية" at bounding box center [611, 136] width 217 height 34
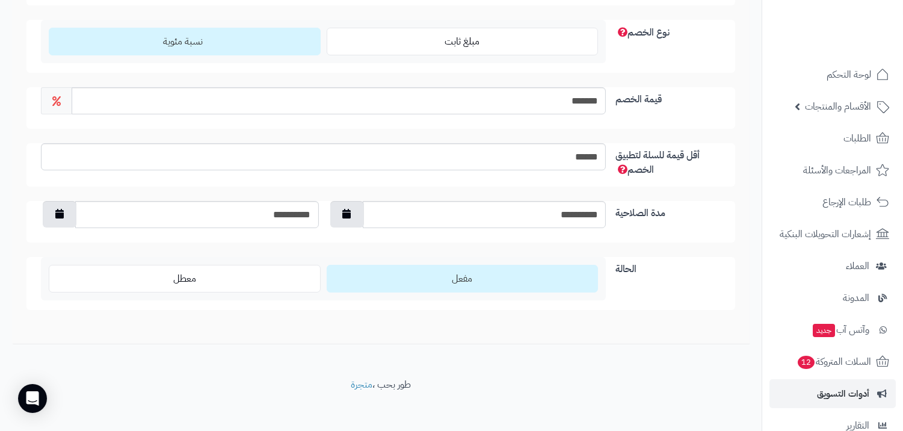
scroll to position [274, 0]
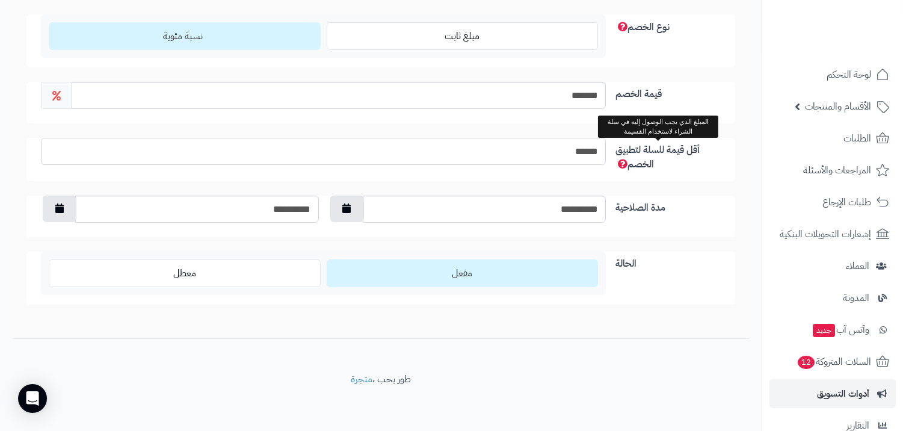
drag, startPoint x: 550, startPoint y: 149, endPoint x: 632, endPoint y: 148, distance: 82.4
click at [632, 148] on div "أقل قيمة للسلة لتطبيق الخصم ******" at bounding box center [380, 159] width 708 height 43
type input "*"
click at [692, 321] on div "**********" at bounding box center [380, 77] width 737 height 522
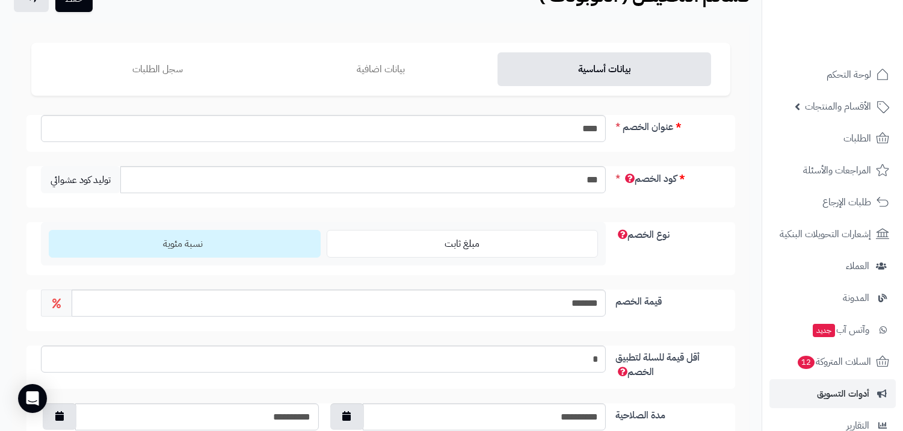
scroll to position [0, 0]
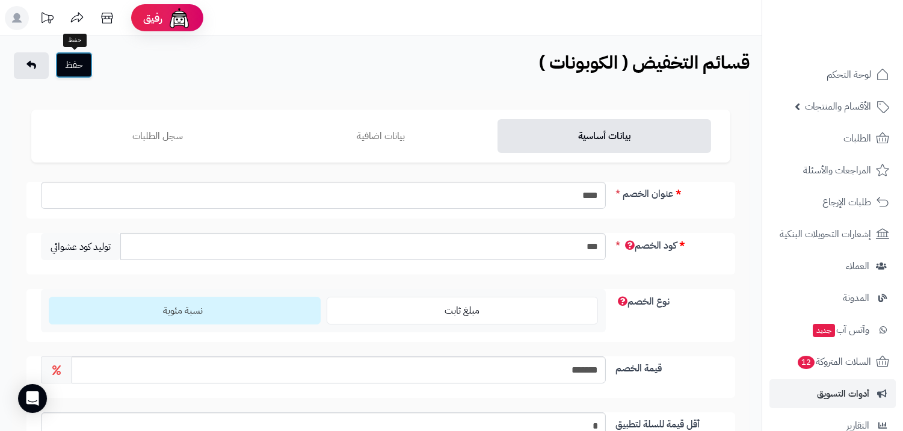
click at [80, 62] on button "حفظ" at bounding box center [73, 65] width 37 height 26
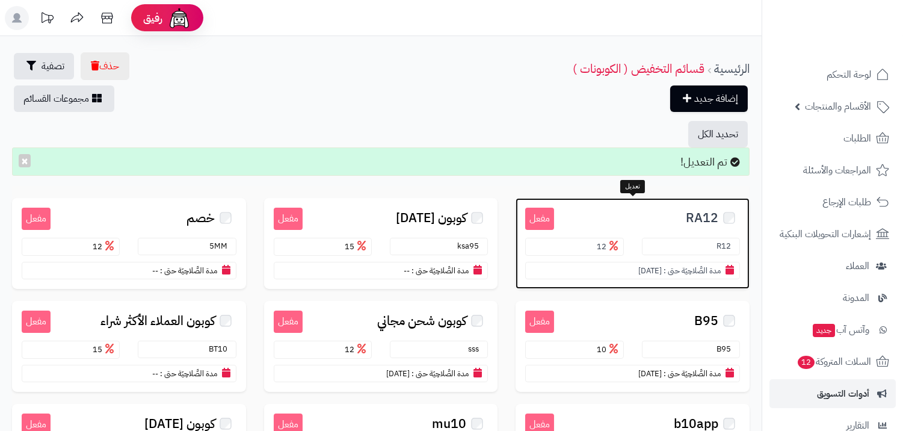
click at [681, 216] on h3 "RA12" at bounding box center [647, 216] width 186 height 18
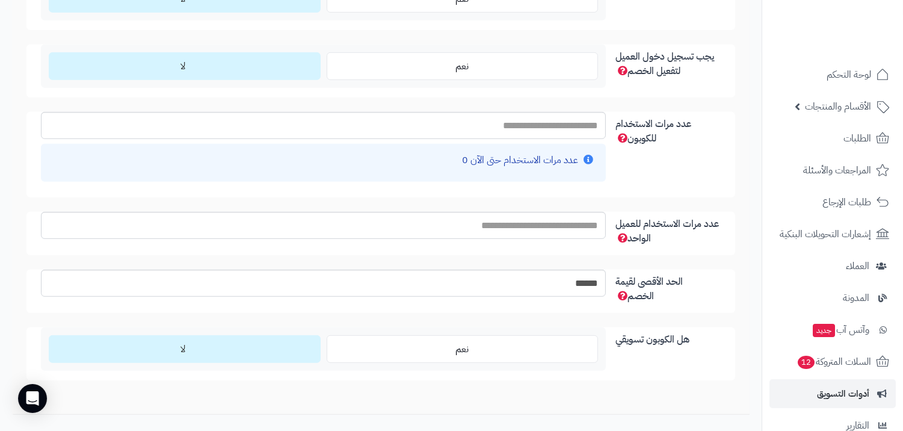
scroll to position [1318, 0]
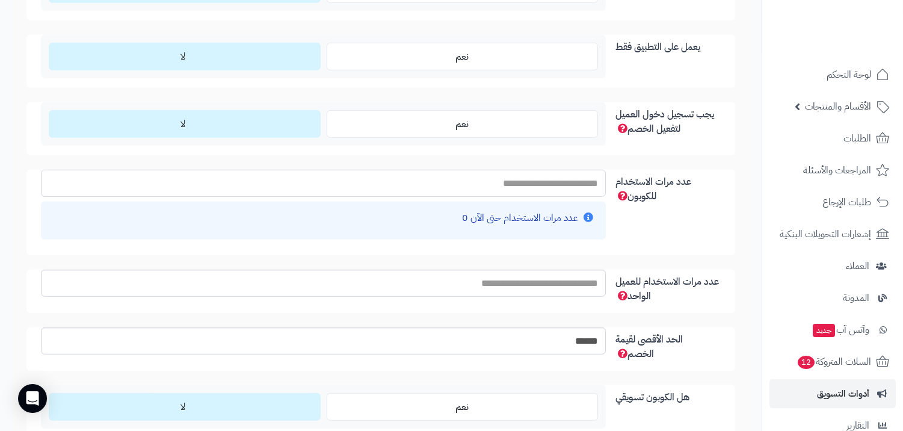
click at [531, 179] on input "عدد مرات الاستخدام للكوبون" at bounding box center [323, 183] width 565 height 27
type input "****"
click at [526, 283] on input "عدد مرات الاستخدام للعميل الواحد" at bounding box center [323, 282] width 565 height 27
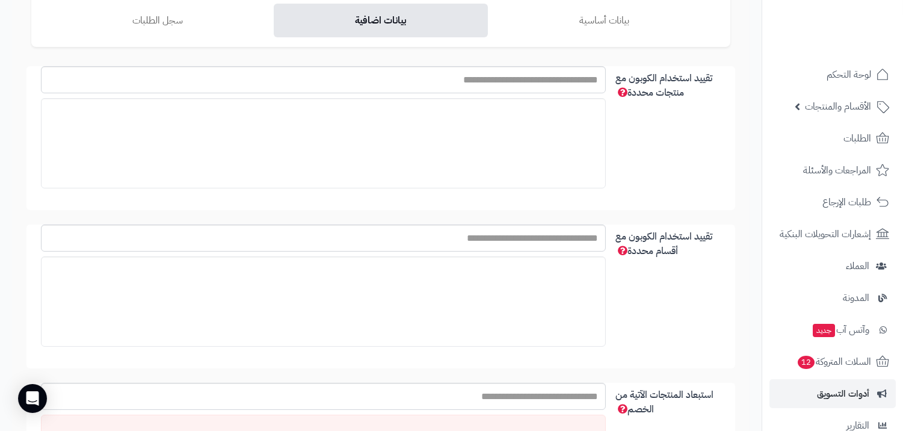
scroll to position [0, 0]
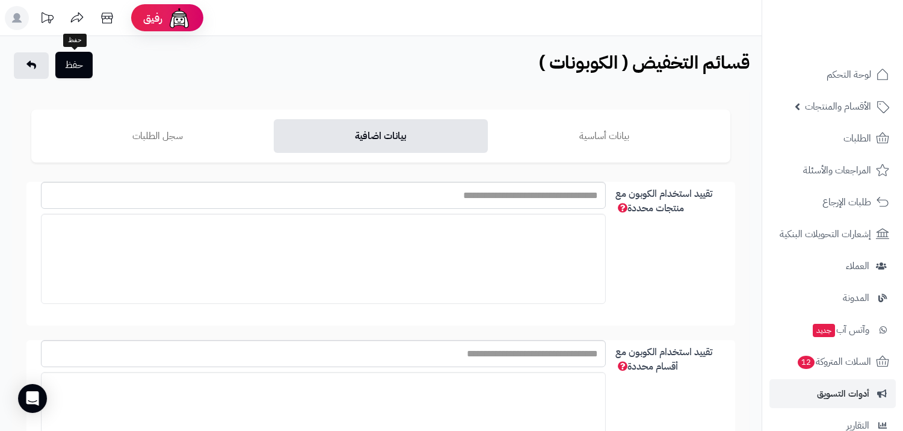
type input "**"
click at [76, 66] on button "حفظ" at bounding box center [73, 65] width 37 height 26
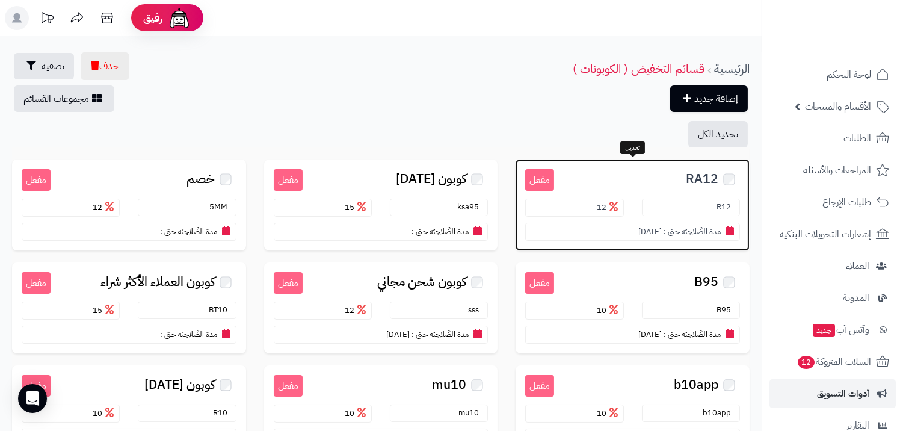
click at [699, 177] on span "RA12" at bounding box center [702, 179] width 32 height 14
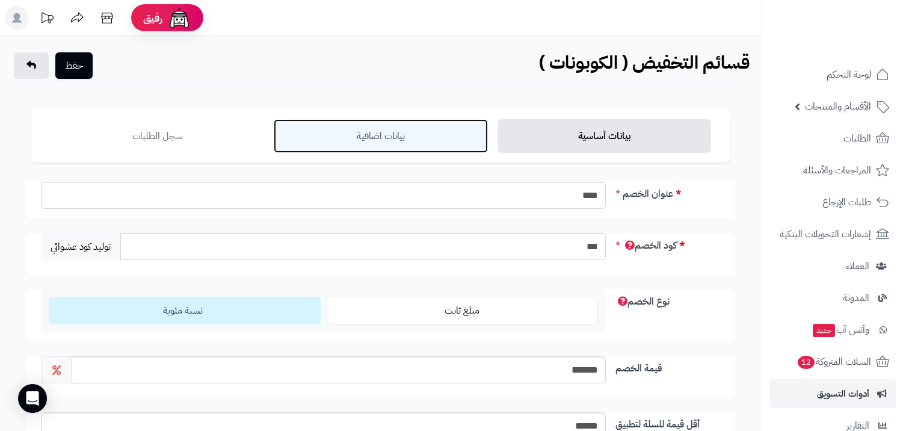
click at [357, 131] on link "بيانات اضافية" at bounding box center [380, 136] width 213 height 34
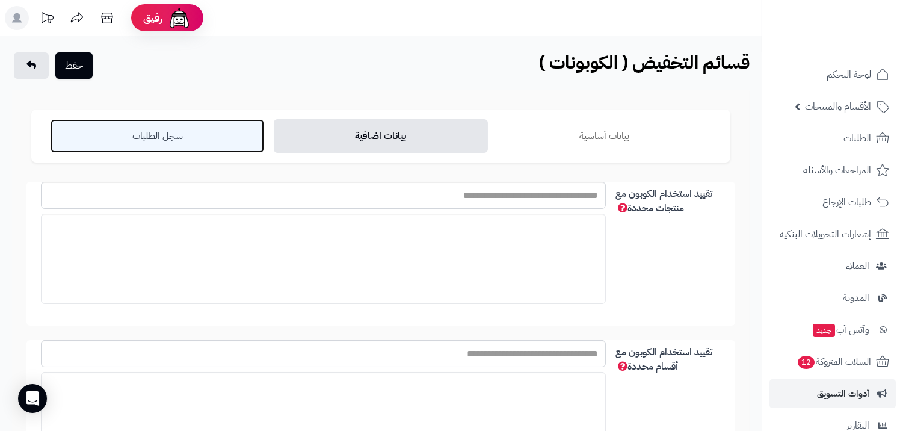
click at [179, 127] on link "سجل الطلبات" at bounding box center [157, 136] width 213 height 34
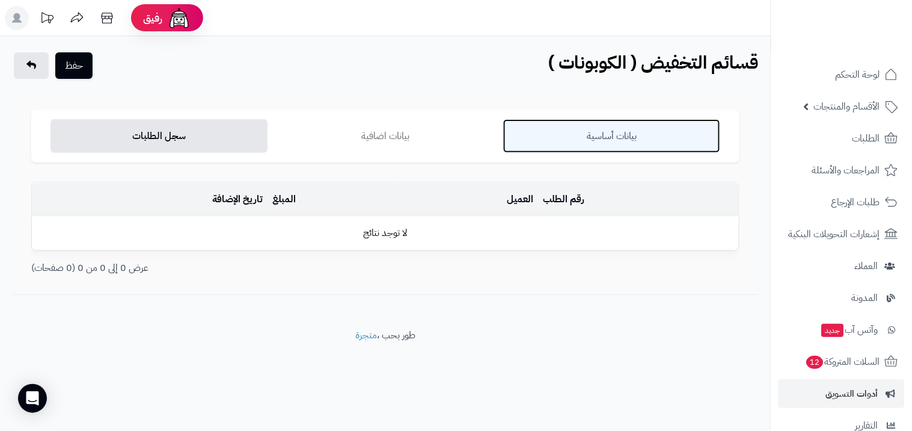
click at [613, 151] on link "بيانات أساسية" at bounding box center [611, 136] width 217 height 34
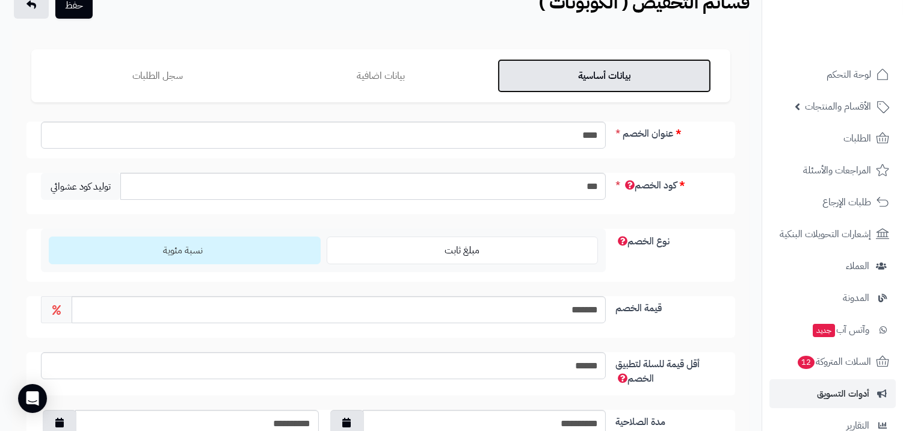
scroll to position [7, 0]
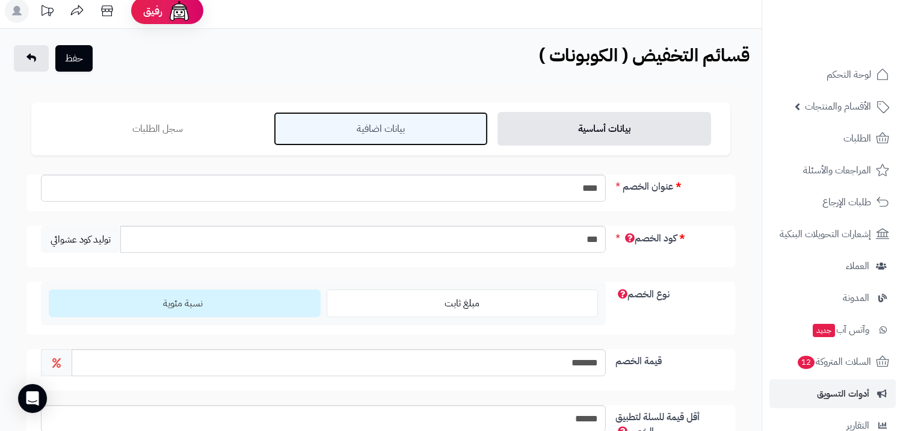
click at [382, 131] on link "بيانات اضافية" at bounding box center [380, 129] width 213 height 34
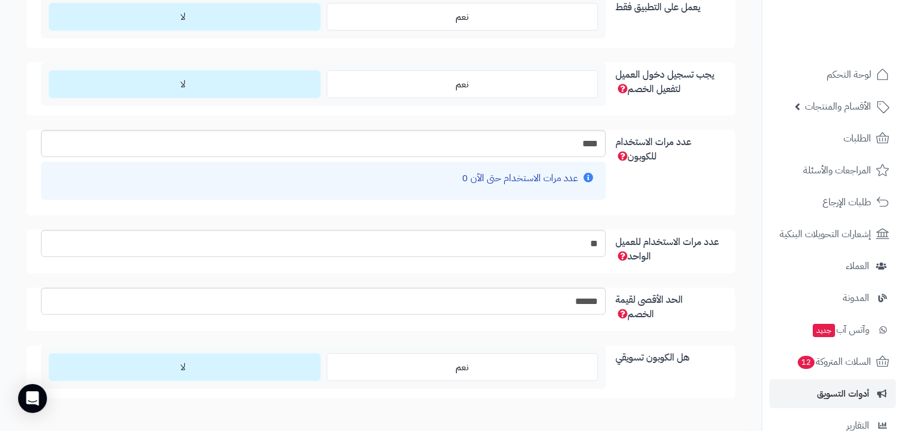
scroll to position [1452, 0]
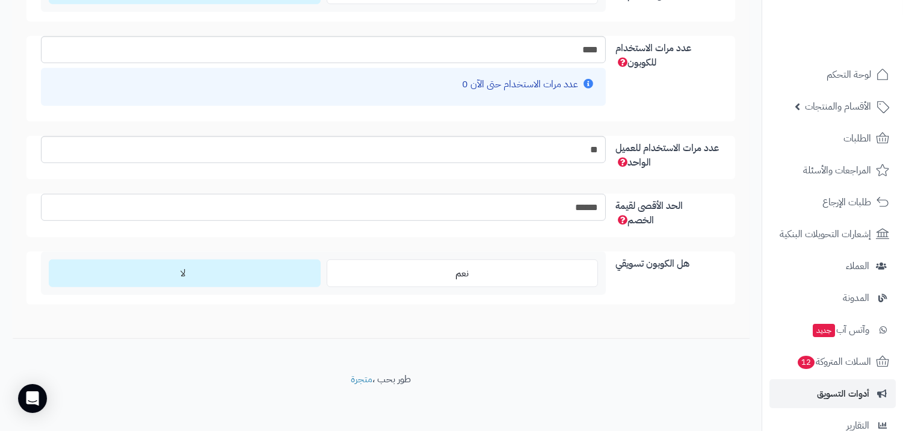
drag, startPoint x: 550, startPoint y: 201, endPoint x: 609, endPoint y: 200, distance: 58.9
click at [609, 200] on div "******" at bounding box center [323, 207] width 574 height 27
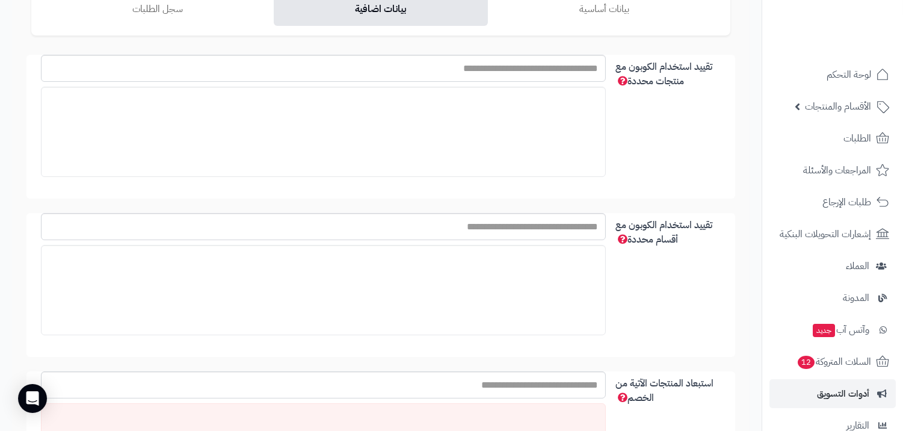
scroll to position [0, 0]
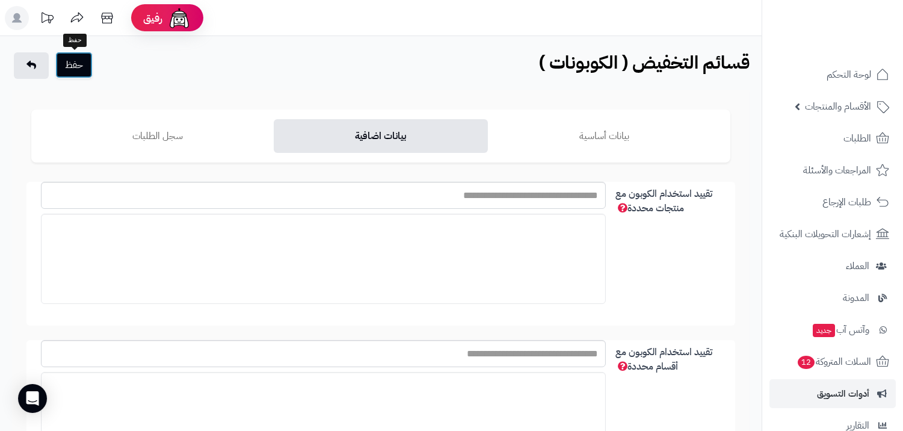
click at [70, 68] on button "حفظ" at bounding box center [73, 65] width 37 height 26
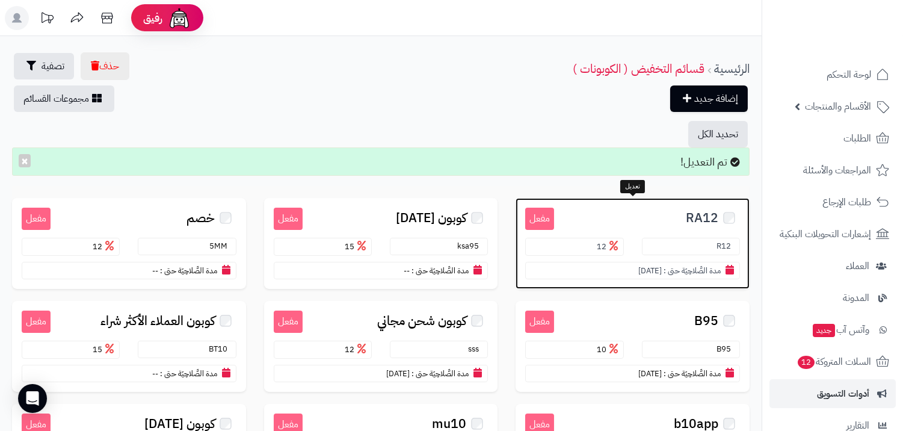
click at [684, 215] on h3 "RA12" at bounding box center [647, 216] width 186 height 18
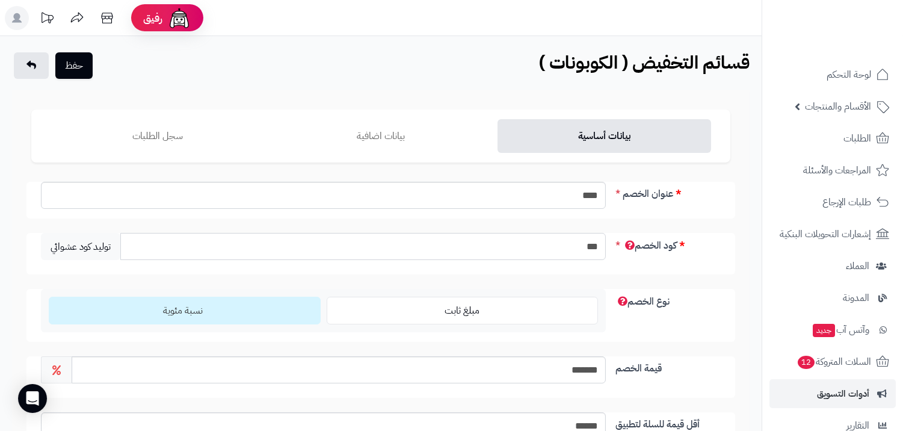
click at [585, 244] on input "***" at bounding box center [362, 246] width 485 height 27
type input "****"
click at [85, 61] on button "حفظ" at bounding box center [73, 65] width 37 height 26
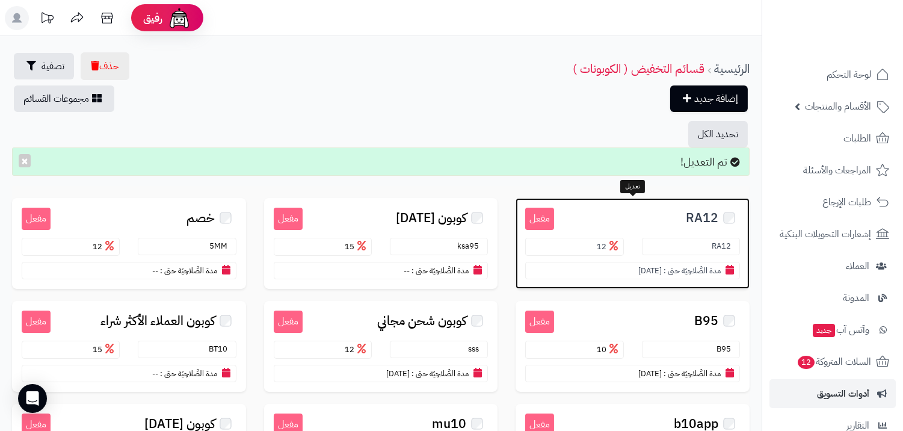
click at [707, 216] on span "RA12" at bounding box center [702, 218] width 32 height 14
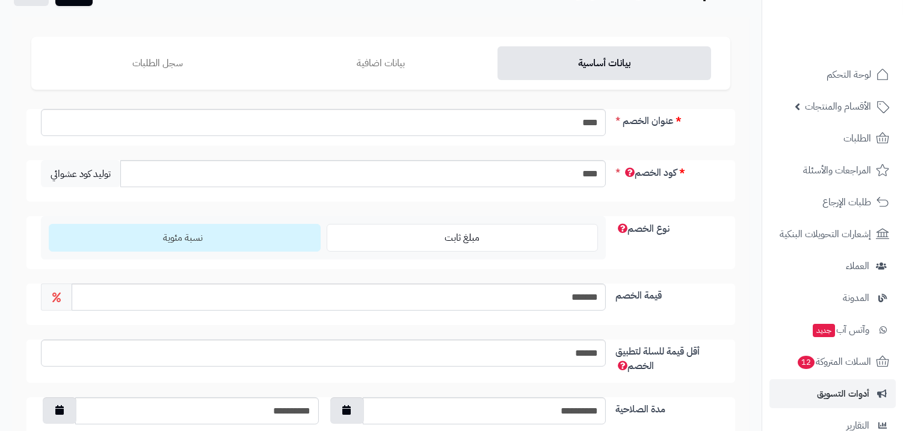
scroll to position [200, 0]
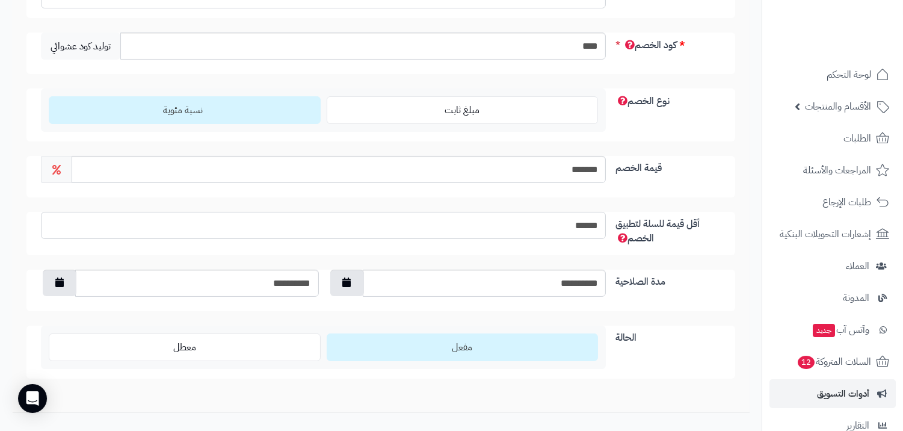
click at [491, 224] on input "******" at bounding box center [323, 225] width 565 height 27
click at [689, 326] on label "الحالة" at bounding box center [667, 334] width 115 height 19
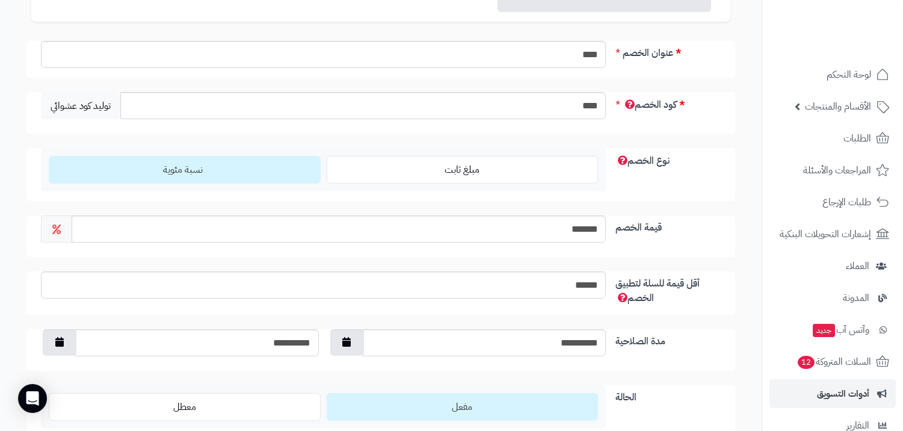
scroll to position [67, 0]
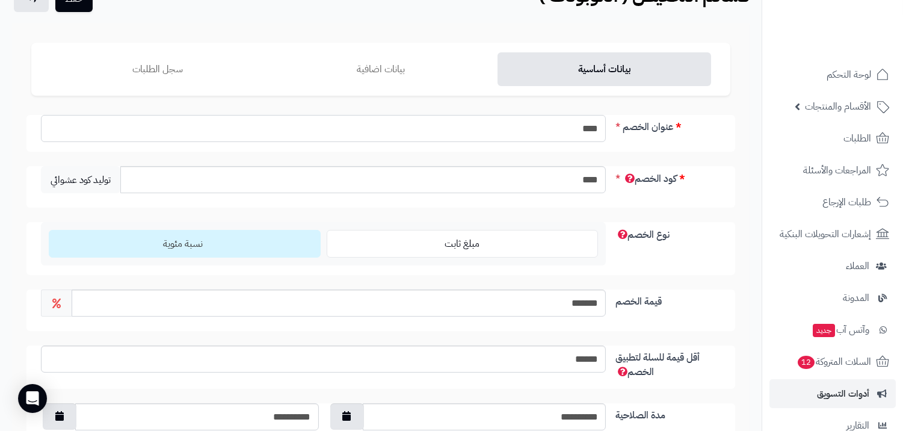
click at [530, 130] on input "****" at bounding box center [323, 128] width 565 height 27
